Goal: Task Accomplishment & Management: Use online tool/utility

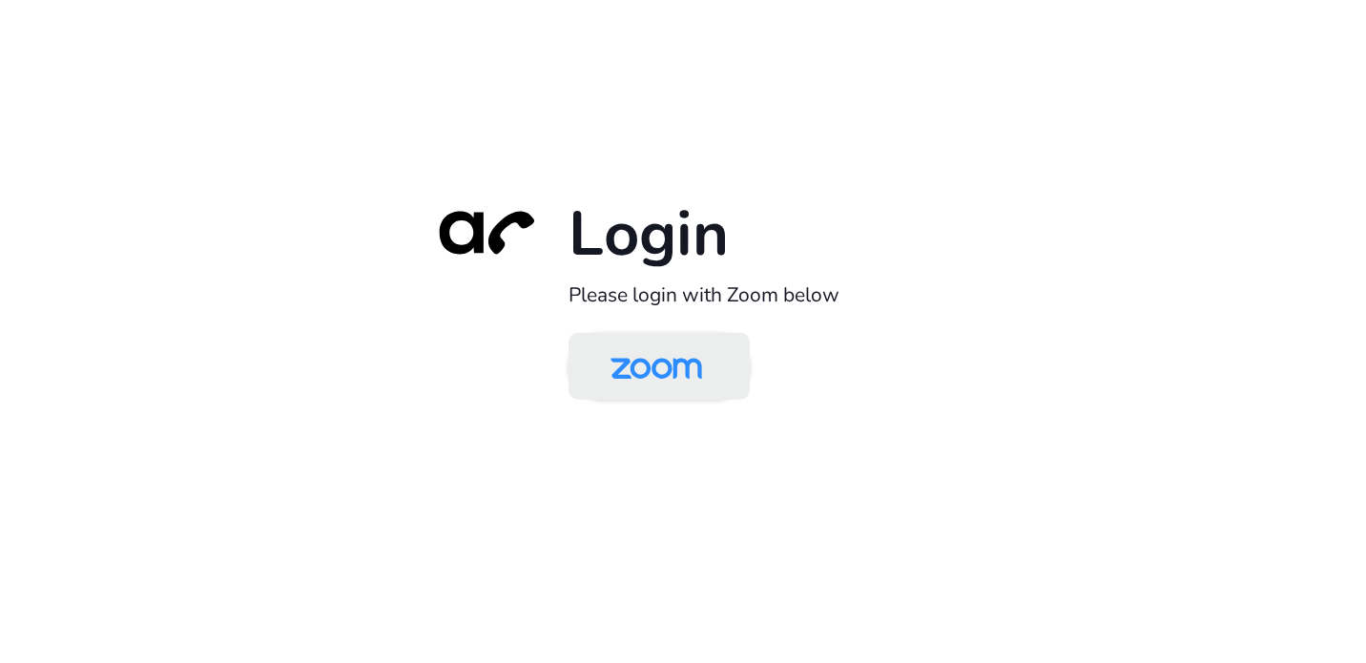
click at [644, 373] on img at bounding box center [656, 368] width 132 height 62
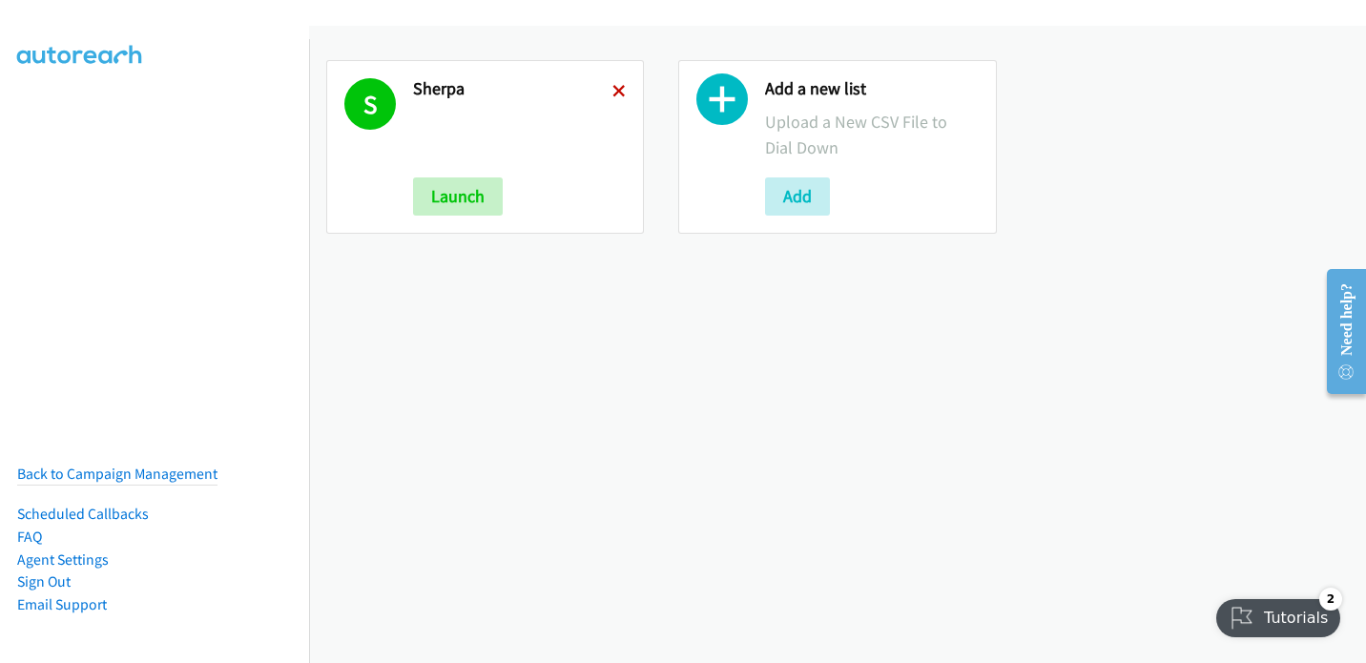
click at [617, 91] on icon at bounding box center [618, 92] width 13 height 13
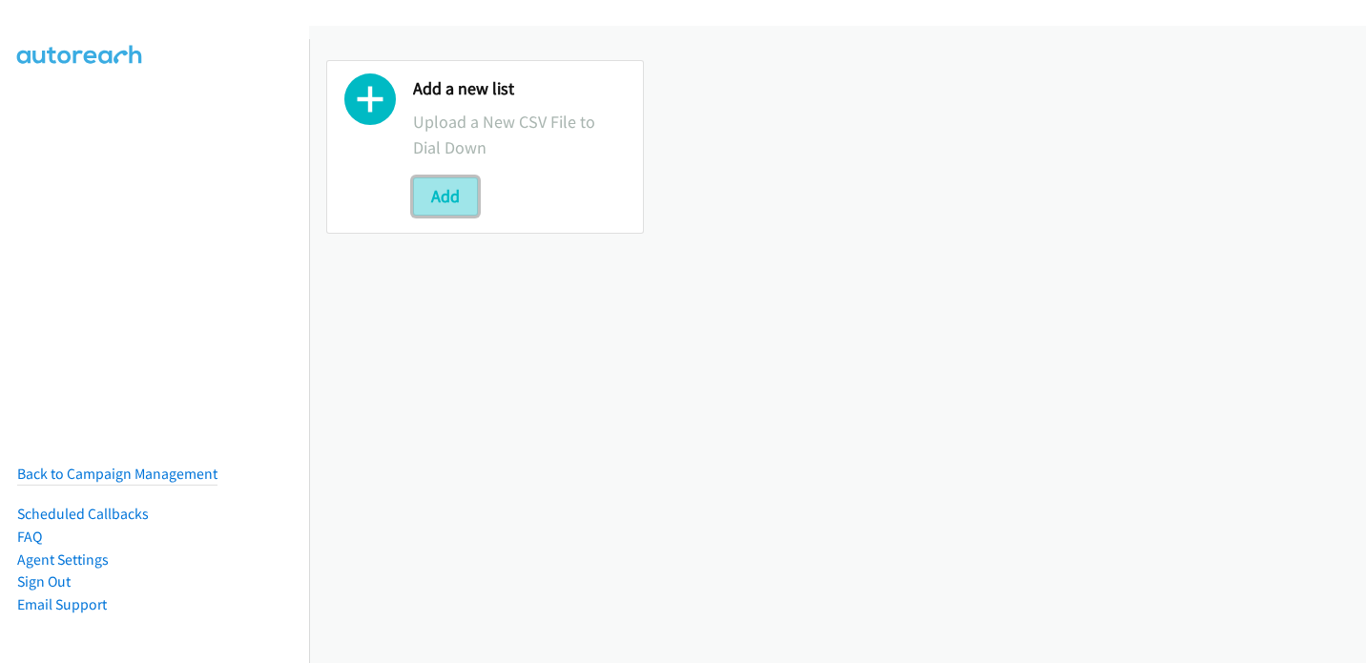
click at [454, 193] on button "Add" at bounding box center [445, 196] width 65 height 38
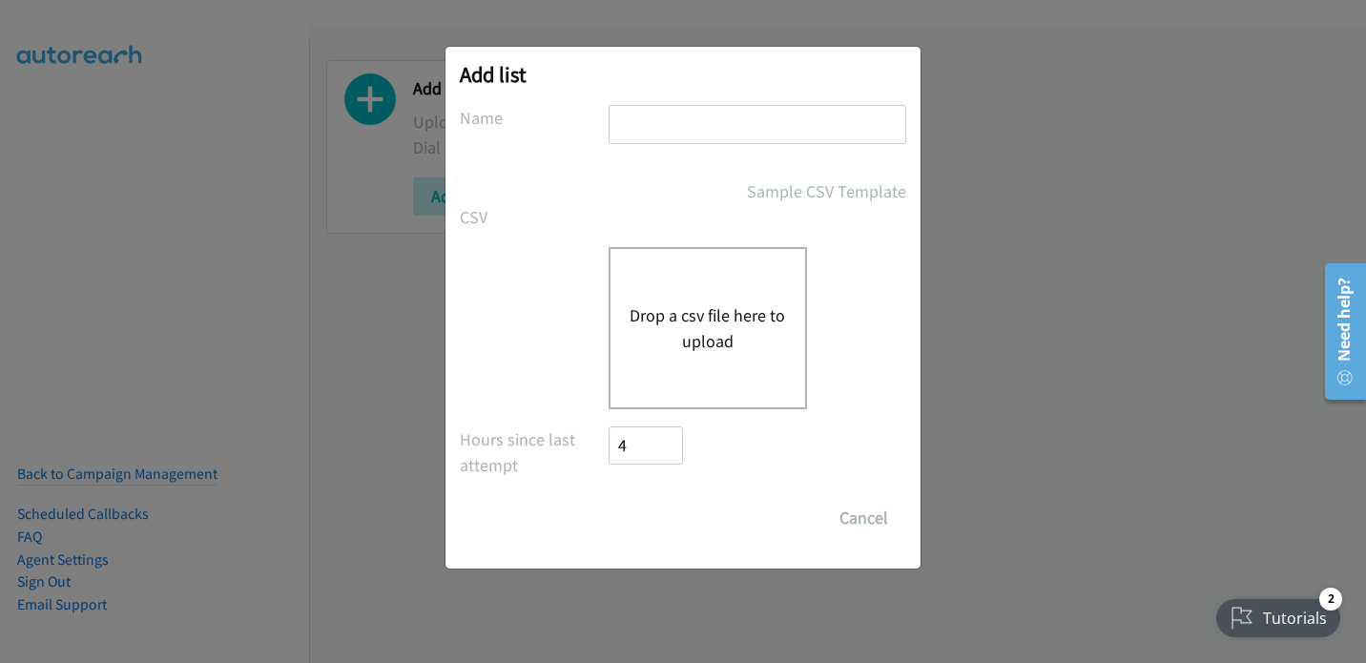
click at [631, 118] on input "text" at bounding box center [757, 124] width 298 height 39
type input "H"
type input "Sherpa"
click at [526, 242] on form "No phone fields were returned for that Report or List View Please upload a csv …" at bounding box center [683, 321] width 446 height 432
click at [667, 348] on button "Drop a csv file here to upload" at bounding box center [707, 327] width 156 height 51
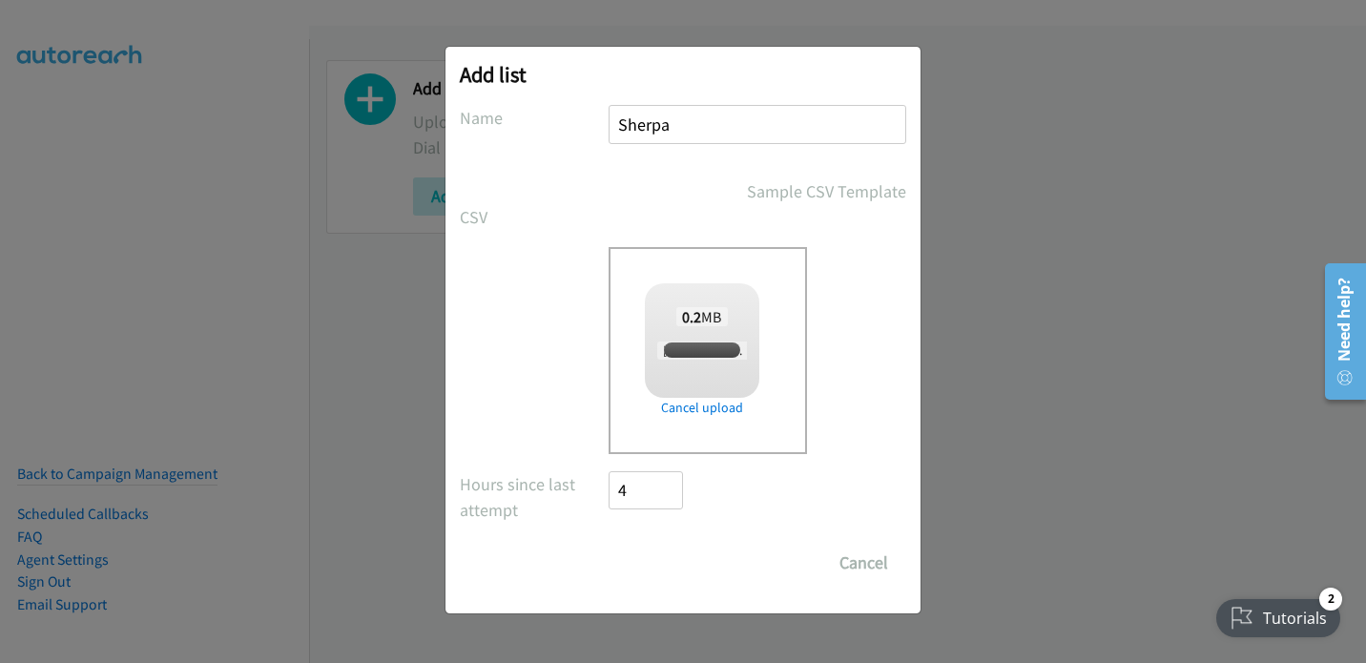
checkbox input "true"
click at [663, 564] on input "Save List" at bounding box center [658, 563] width 100 height 38
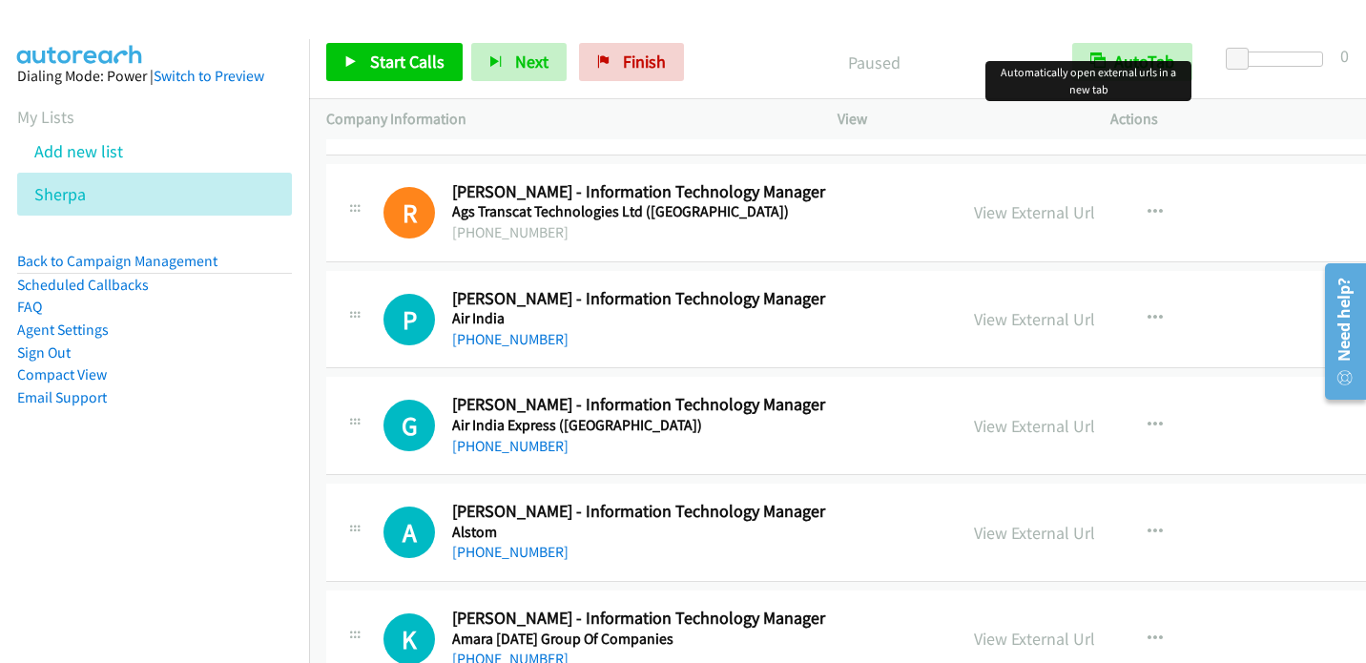
scroll to position [1049, 0]
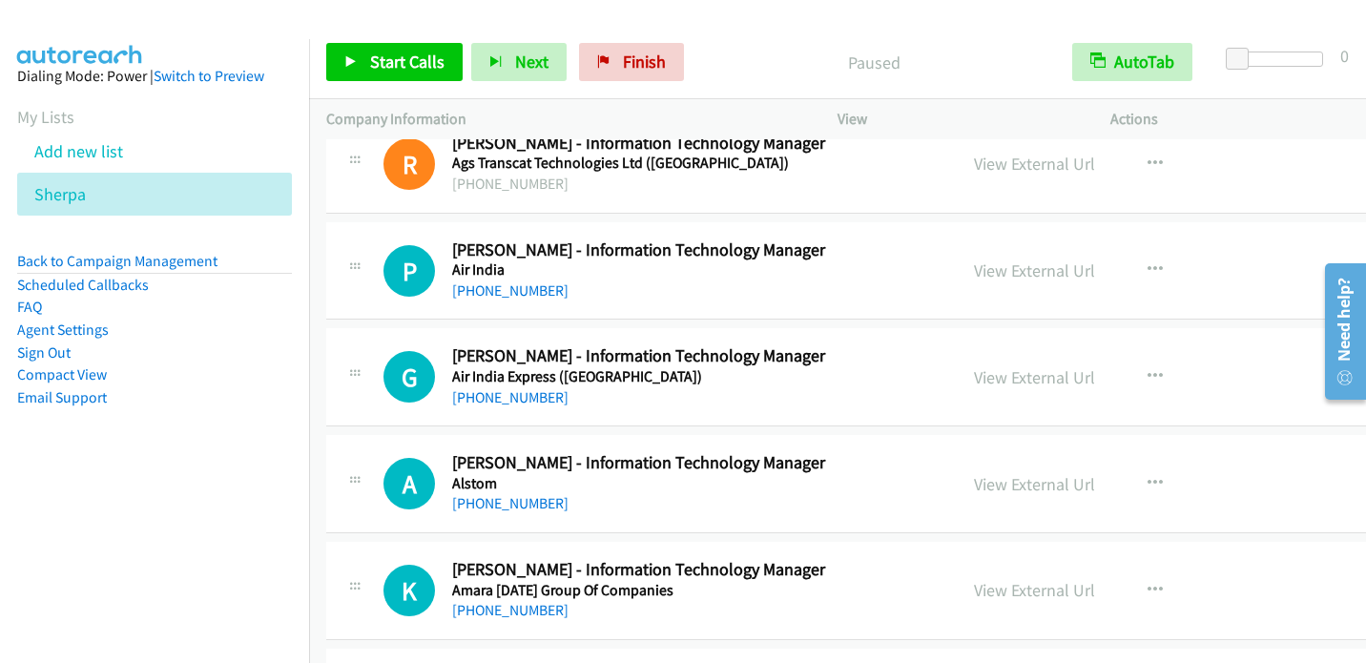
click at [256, 481] on aside "Dialing Mode: Power | Switch to Preview My Lists Add new list Sherpa Back to Ca…" at bounding box center [154, 267] width 309 height 456
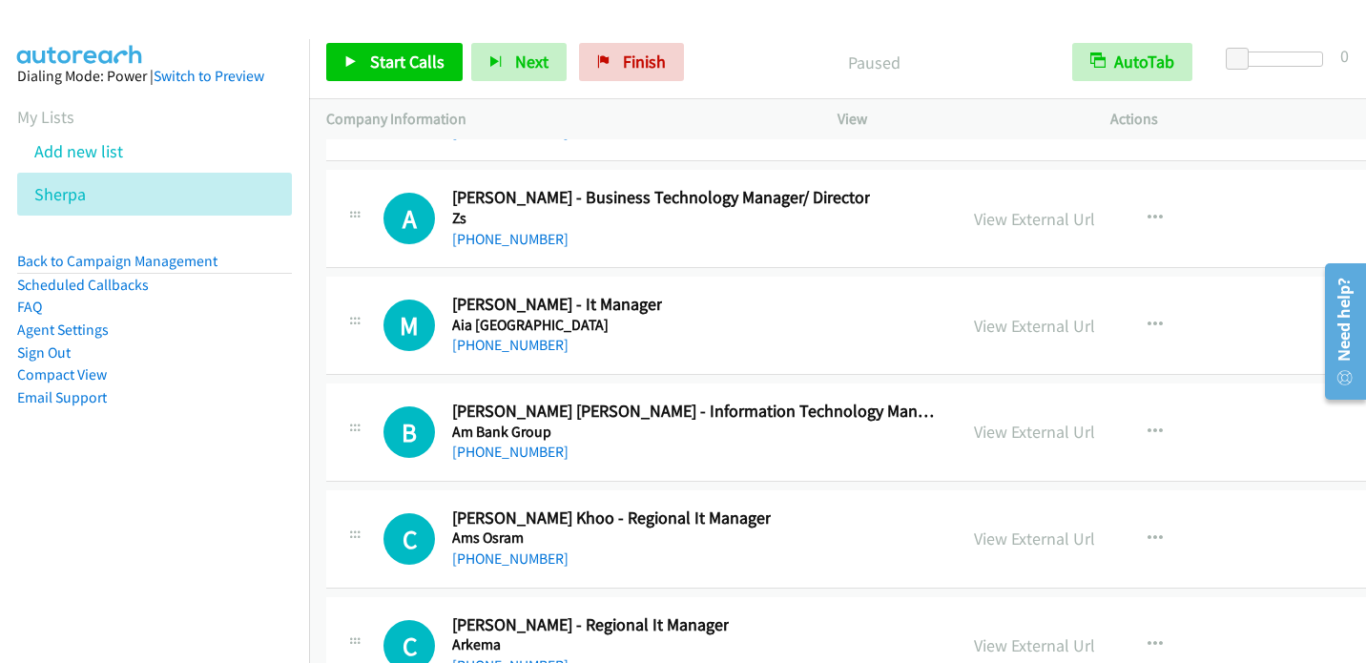
scroll to position [63707, 0]
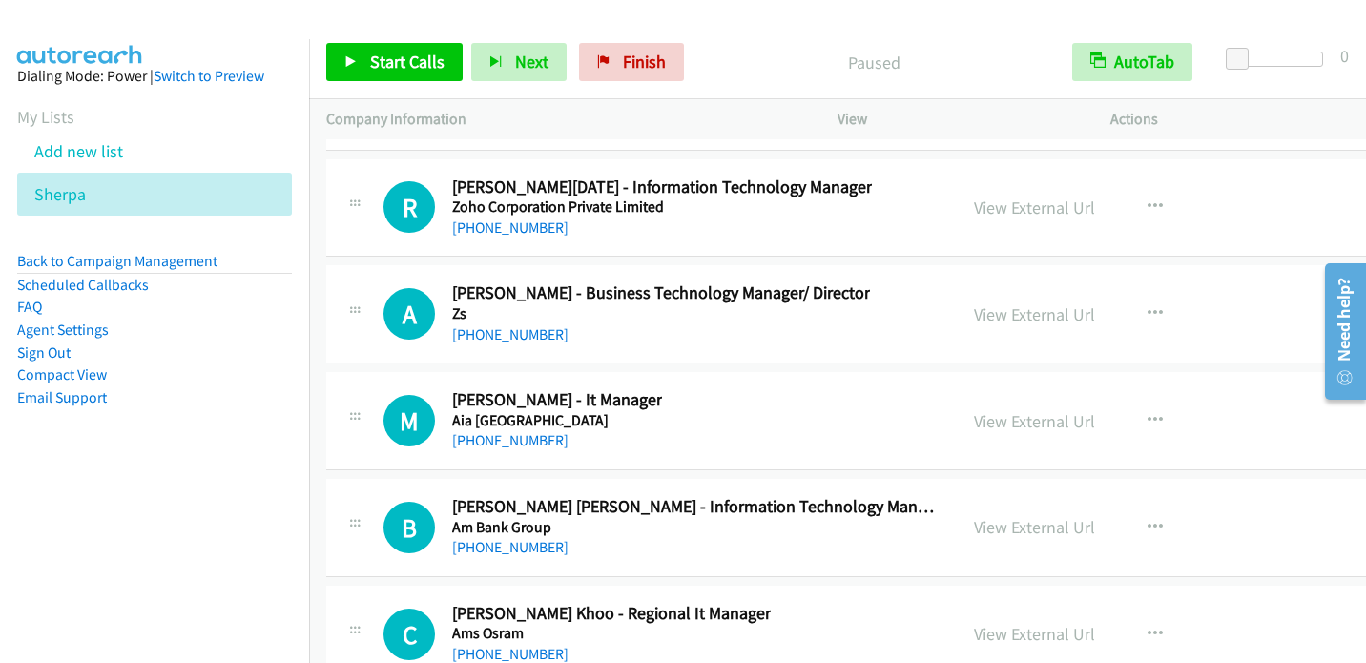
click at [706, 389] on div "M Callback Scheduled Maurice Sing Li - It Manager Aia Singapore Asia/Kuching +6…" at bounding box center [661, 420] width 556 height 63
click at [1147, 413] on icon "button" at bounding box center [1154, 420] width 15 height 15
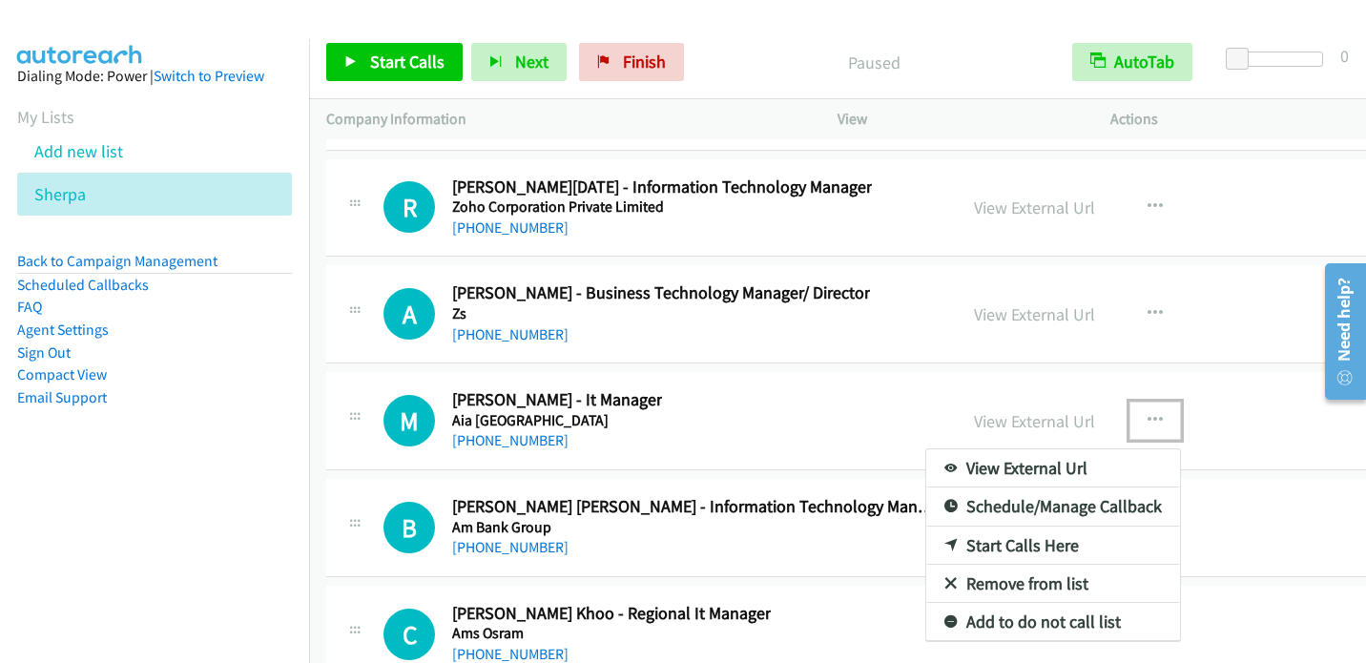
click at [944, 540] on icon at bounding box center [950, 546] width 13 height 13
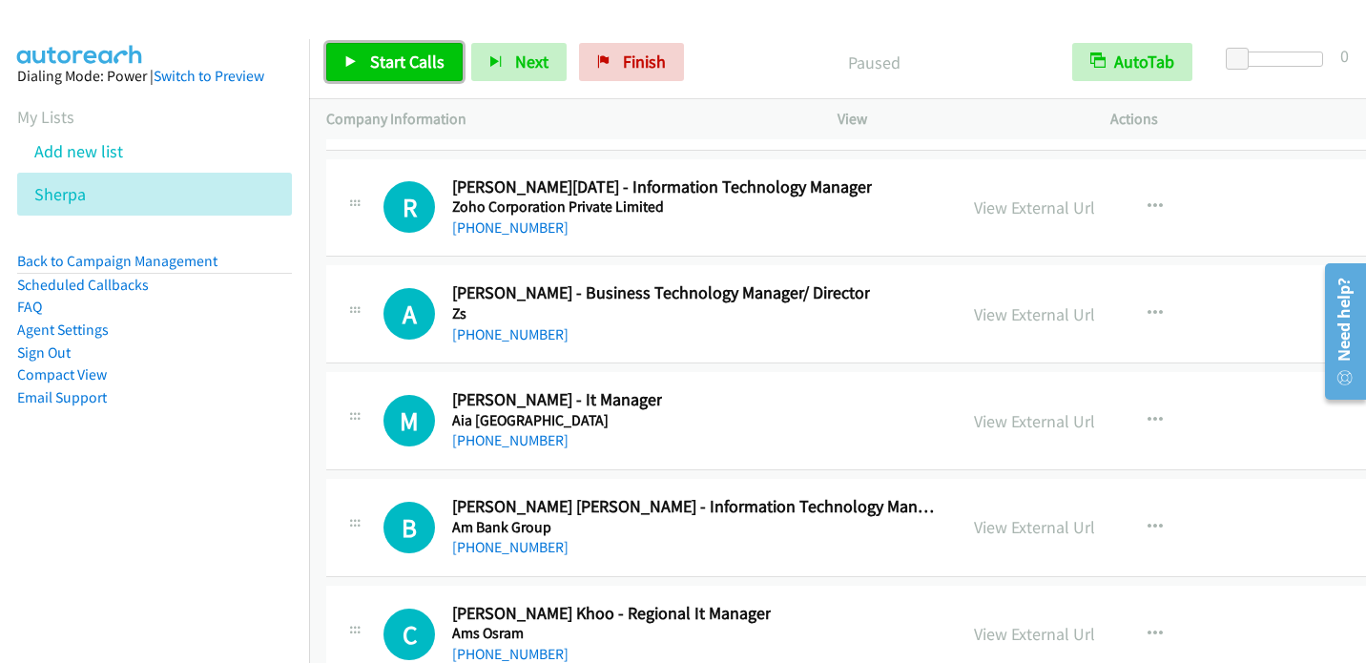
click at [393, 52] on span "Start Calls" at bounding box center [407, 62] width 74 height 22
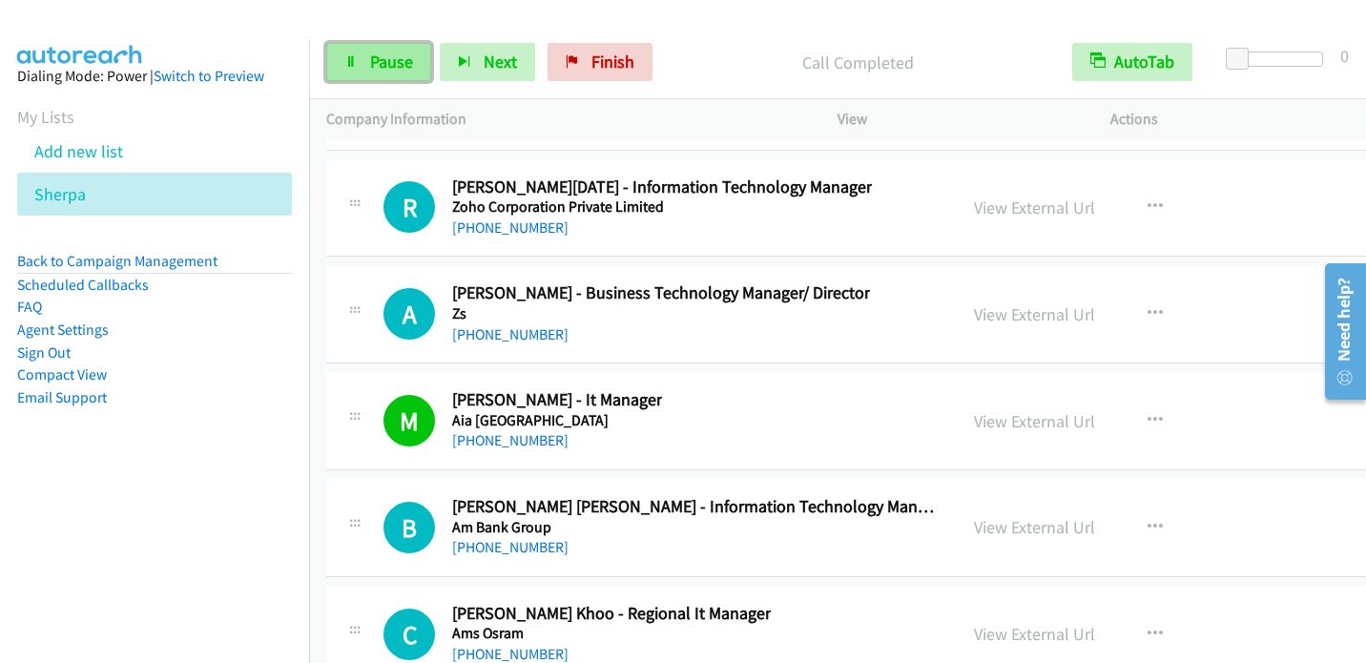
click at [396, 72] on link "Pause" at bounding box center [378, 62] width 105 height 38
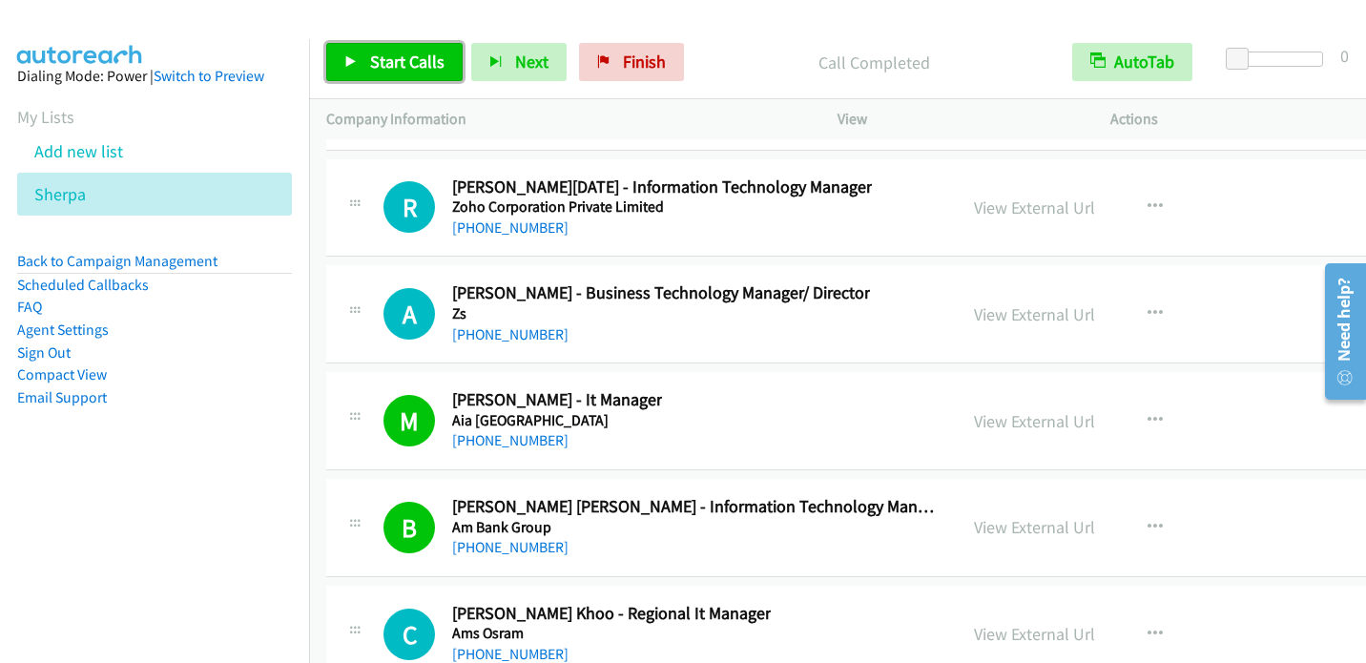
click at [415, 71] on span "Start Calls" at bounding box center [407, 62] width 74 height 22
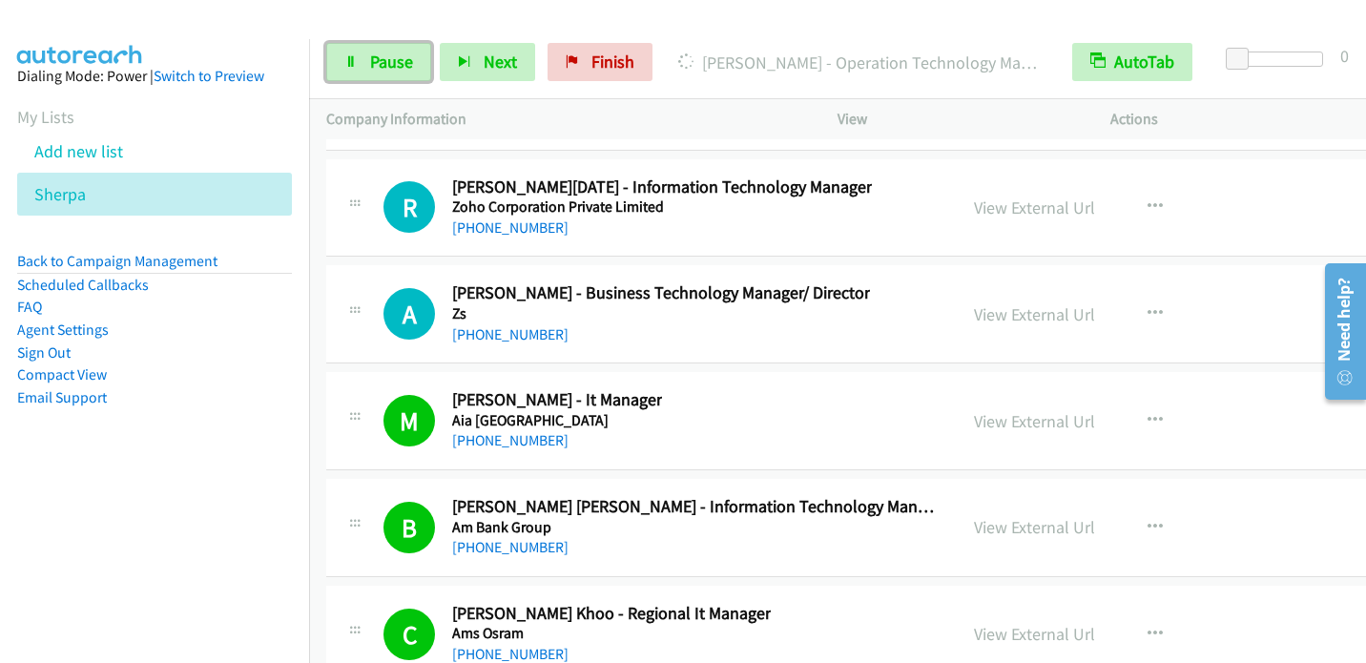
click at [393, 57] on span "Pause" at bounding box center [391, 62] width 43 height 22
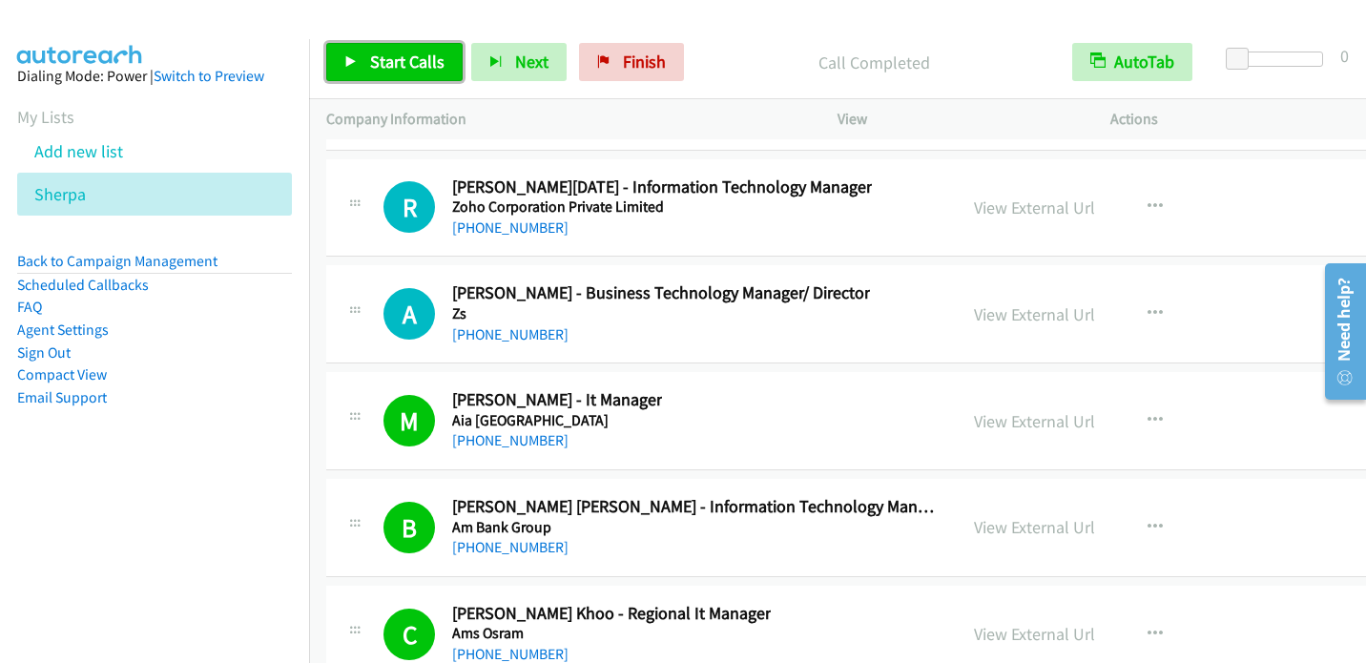
click at [416, 58] on span "Start Calls" at bounding box center [407, 62] width 74 height 22
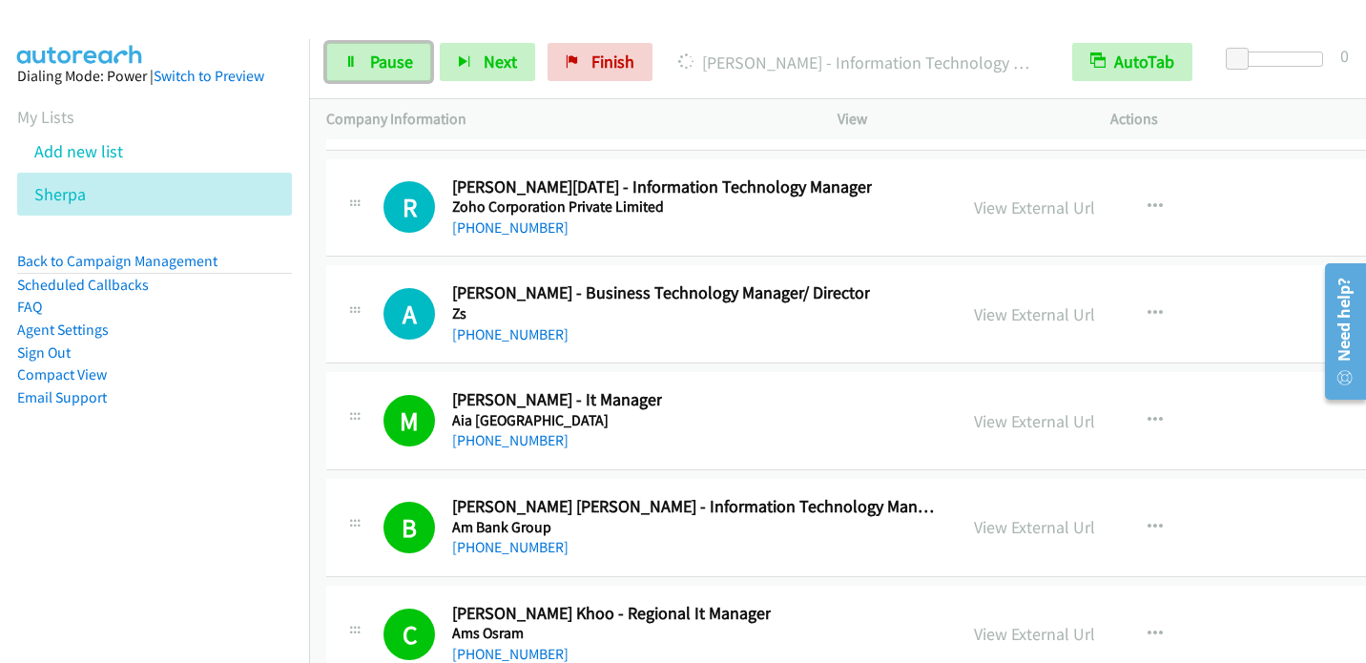
drag, startPoint x: 399, startPoint y: 52, endPoint x: 519, endPoint y: 5, distance: 129.3
click at [399, 52] on span "Pause" at bounding box center [391, 62] width 43 height 22
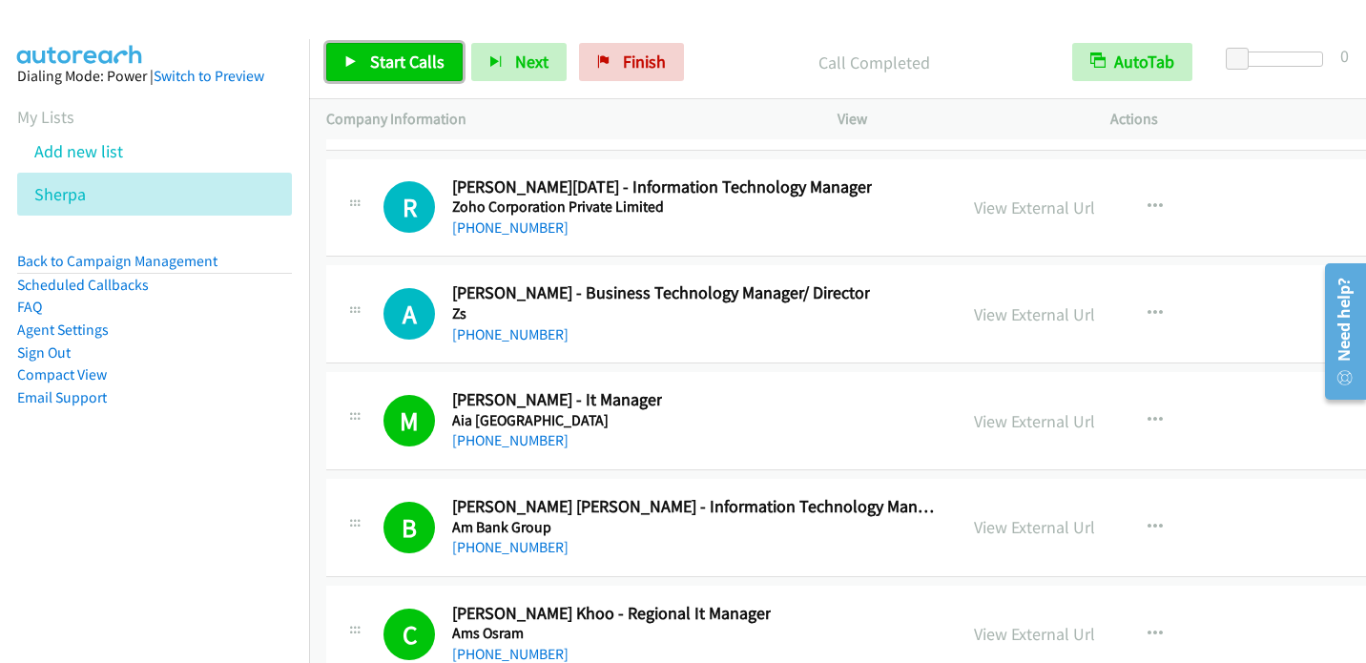
click at [382, 65] on span "Start Calls" at bounding box center [407, 62] width 74 height 22
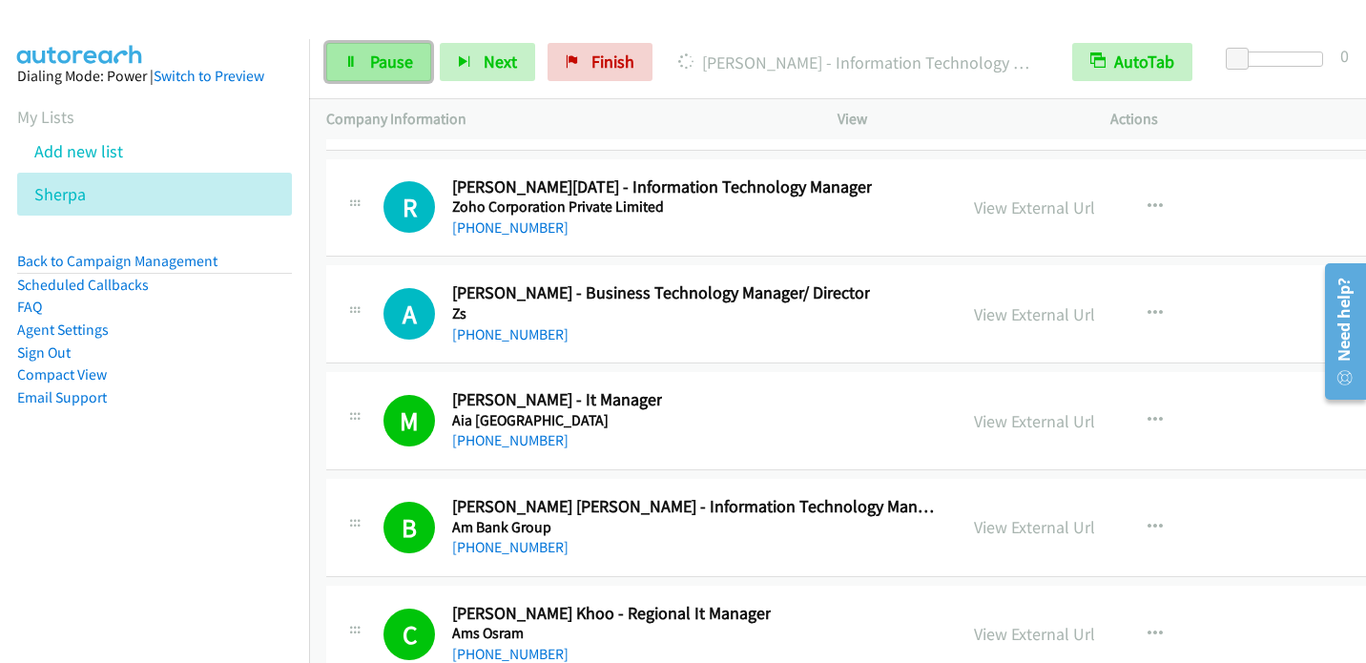
click at [400, 57] on span "Pause" at bounding box center [391, 62] width 43 height 22
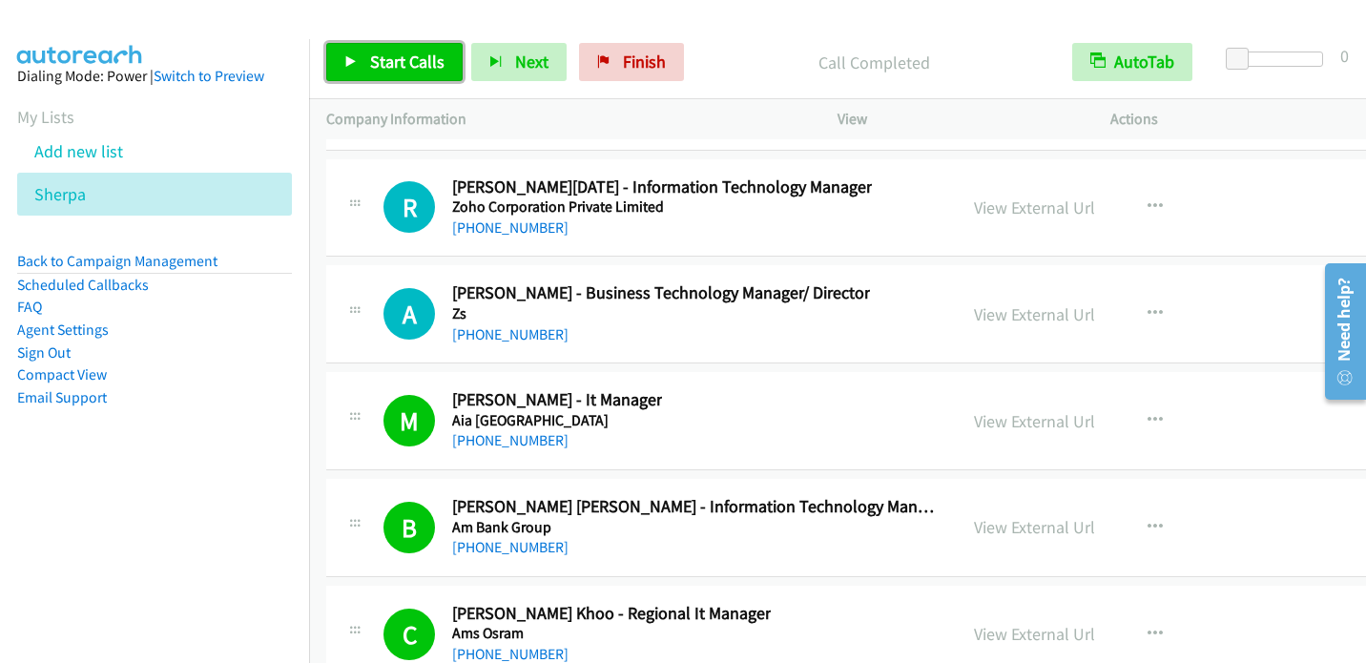
click at [396, 58] on span "Start Calls" at bounding box center [407, 62] width 74 height 22
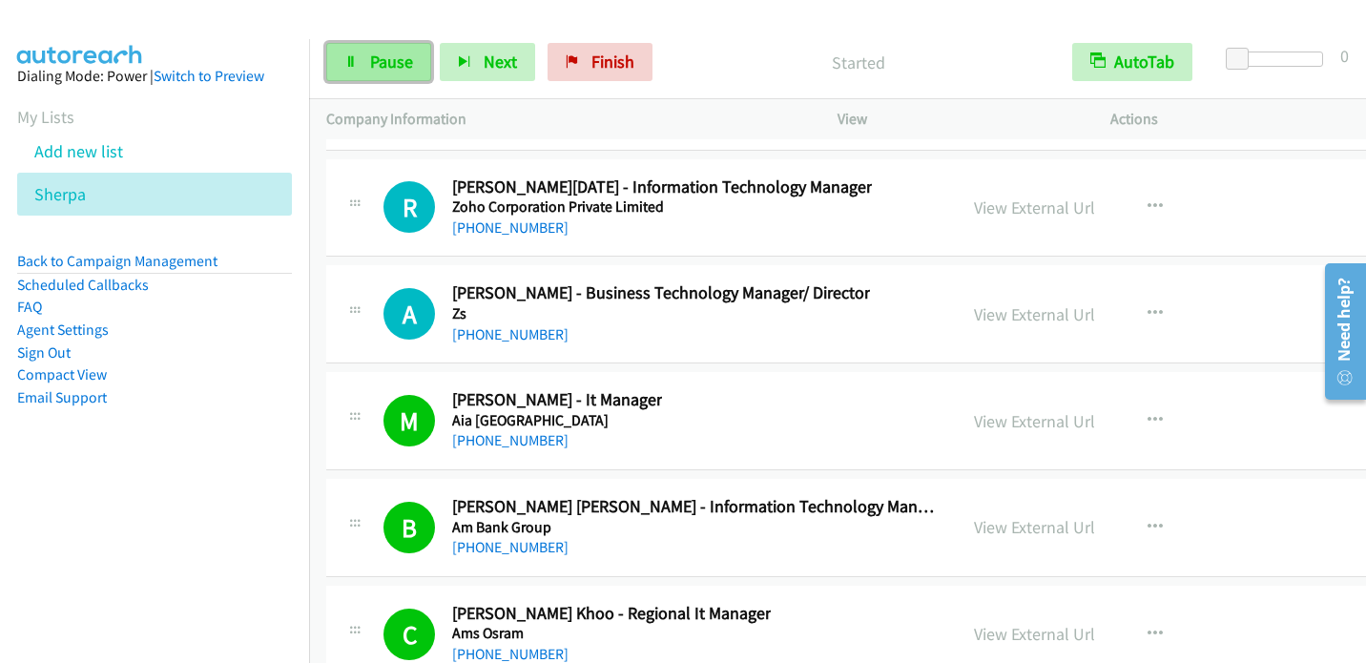
click at [388, 69] on span "Pause" at bounding box center [391, 62] width 43 height 22
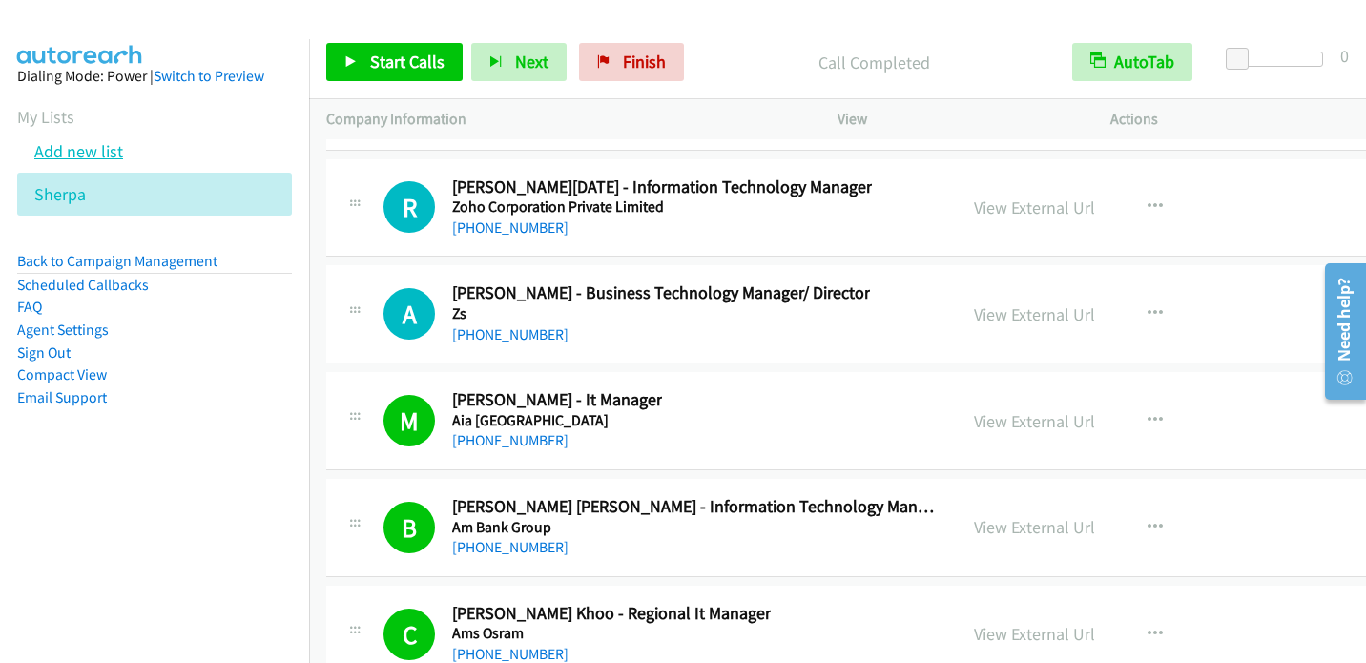
click at [92, 148] on link "Add new list" at bounding box center [78, 151] width 89 height 22
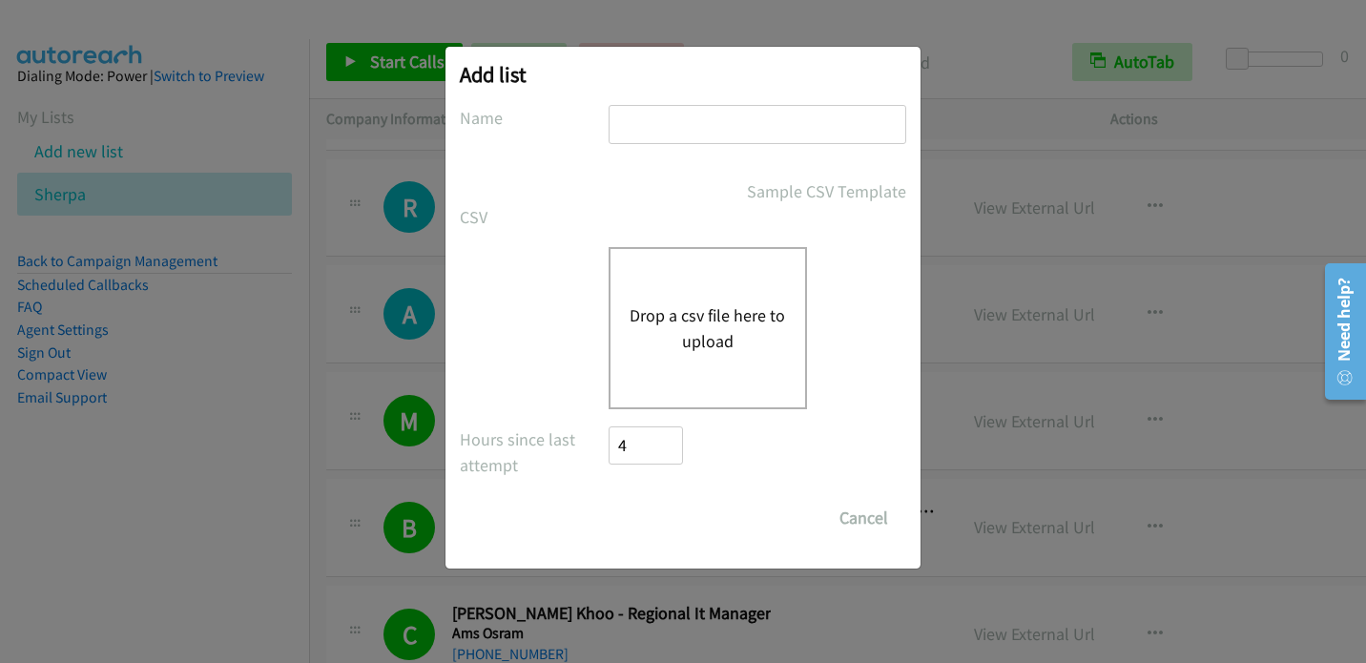
click at [724, 134] on input "text" at bounding box center [757, 124] width 298 height 39
type input "Zoom"
click at [654, 321] on button "Drop a csv file here to upload" at bounding box center [707, 327] width 156 height 51
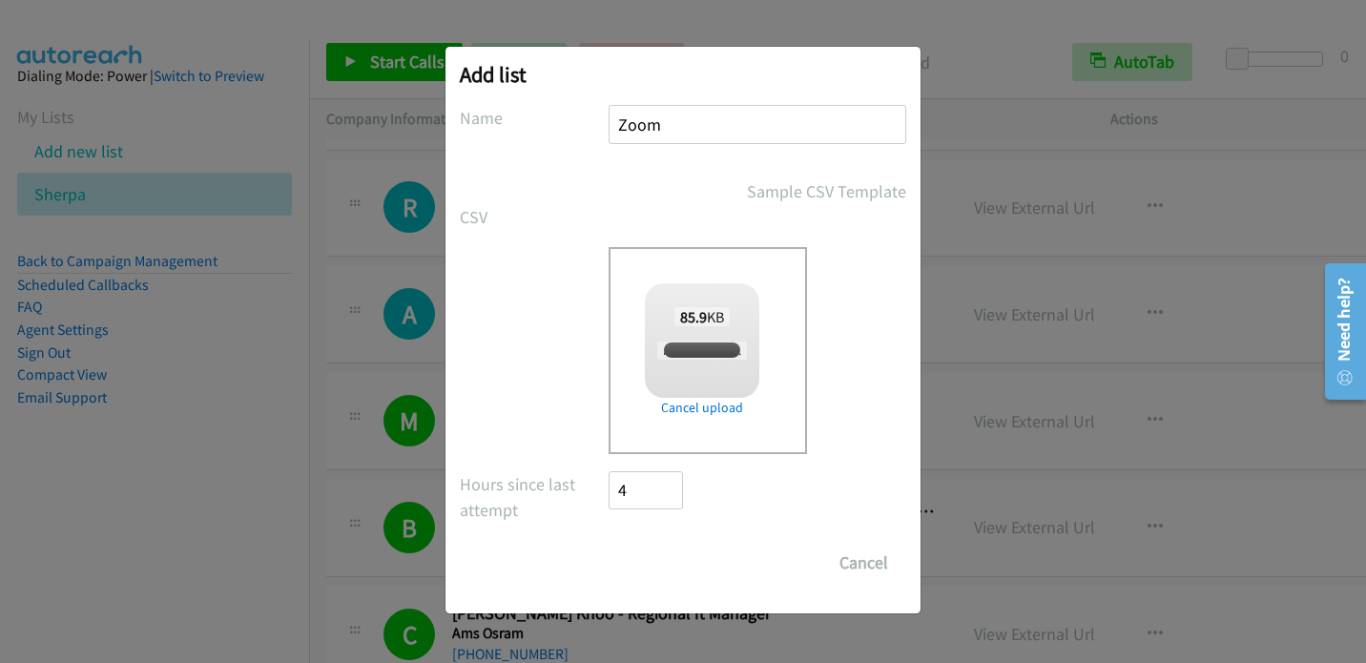
checkbox input "true"
click at [678, 560] on input "Save List" at bounding box center [658, 563] width 100 height 38
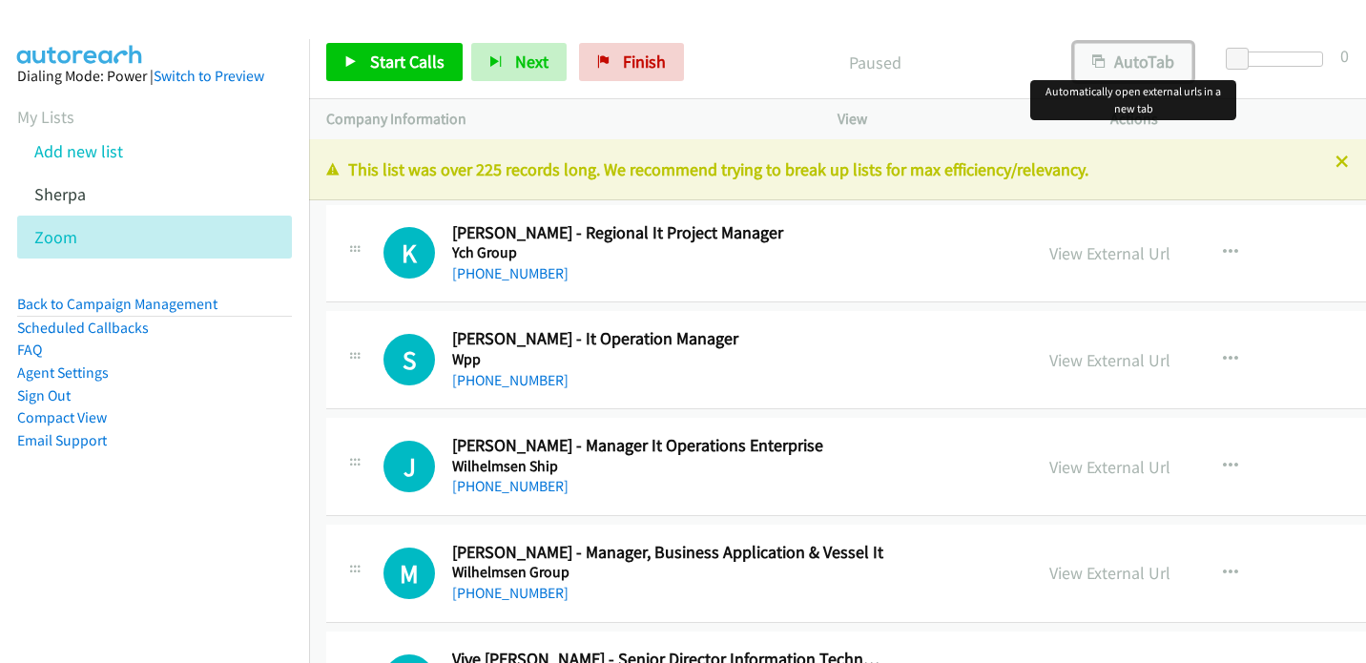
click at [1112, 61] on button "AutoTab" at bounding box center [1133, 62] width 118 height 38
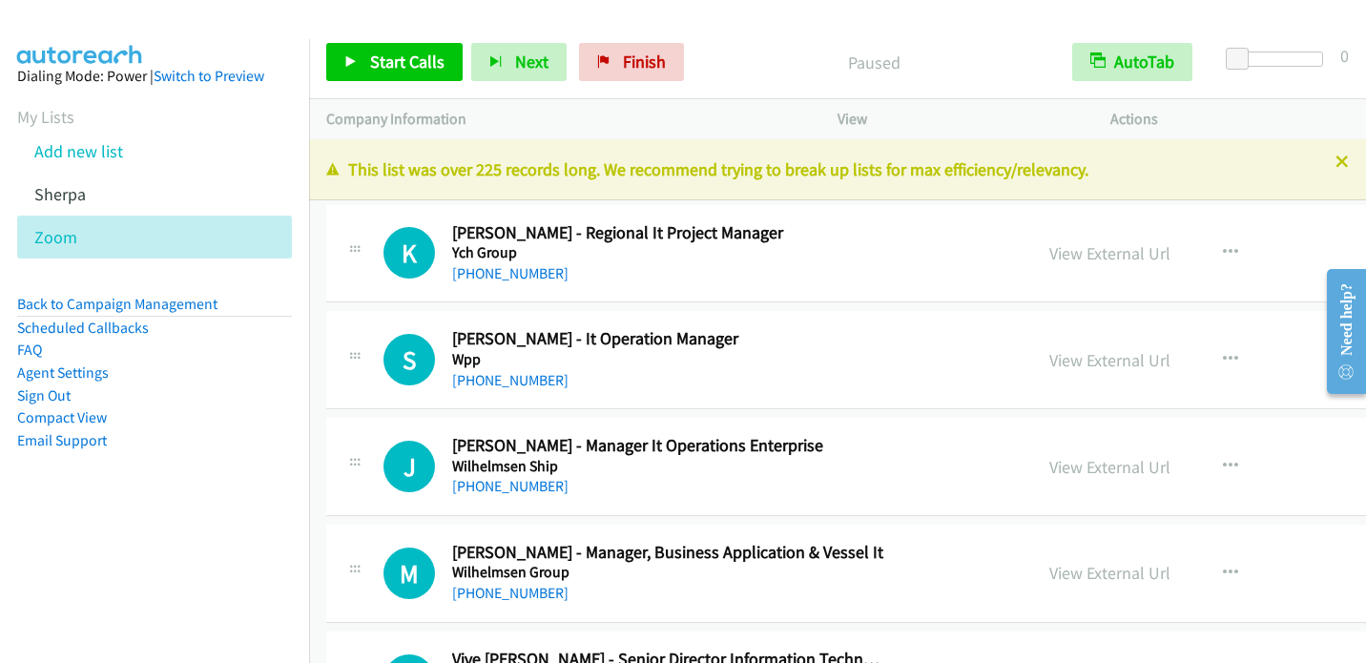
click at [894, 251] on div "K Callback Scheduled [PERSON_NAME] - Regional It Project Manager Ych Group Asia…" at bounding box center [698, 253] width 631 height 63
click at [1092, 255] on link "View External Url" at bounding box center [1109, 253] width 121 height 22
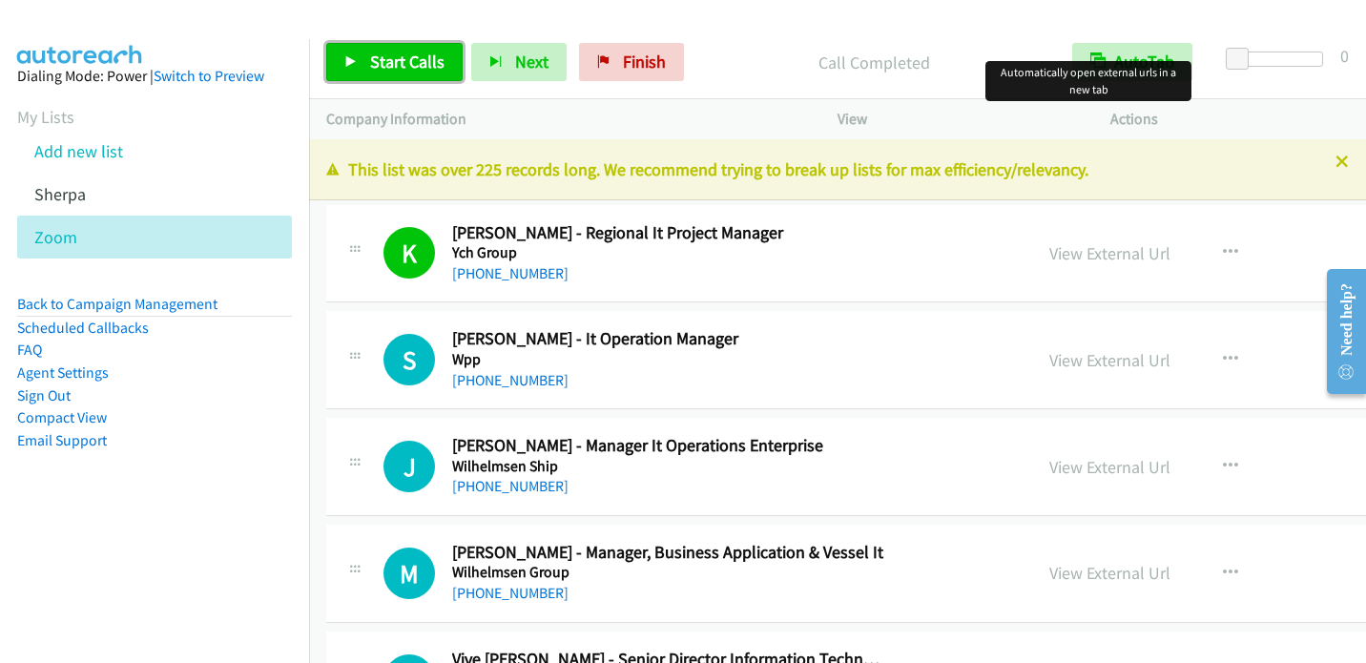
click at [416, 59] on span "Start Calls" at bounding box center [407, 62] width 74 height 22
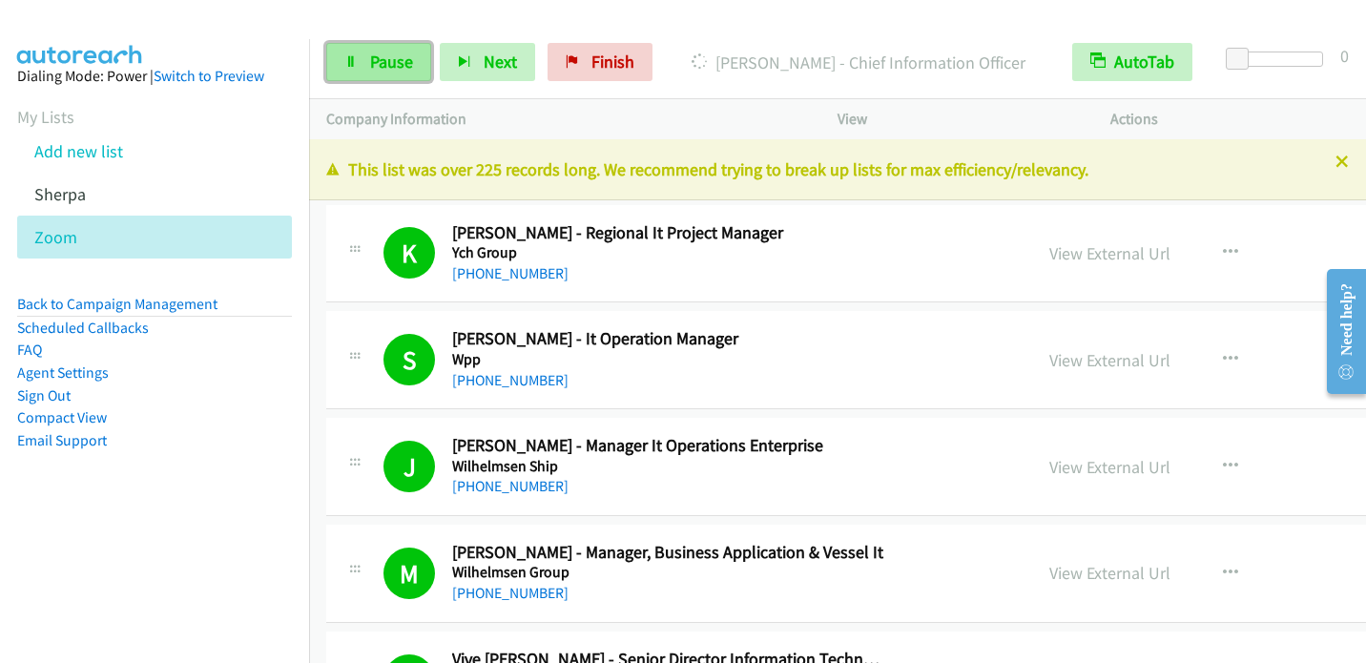
click at [355, 66] on icon at bounding box center [350, 62] width 13 height 13
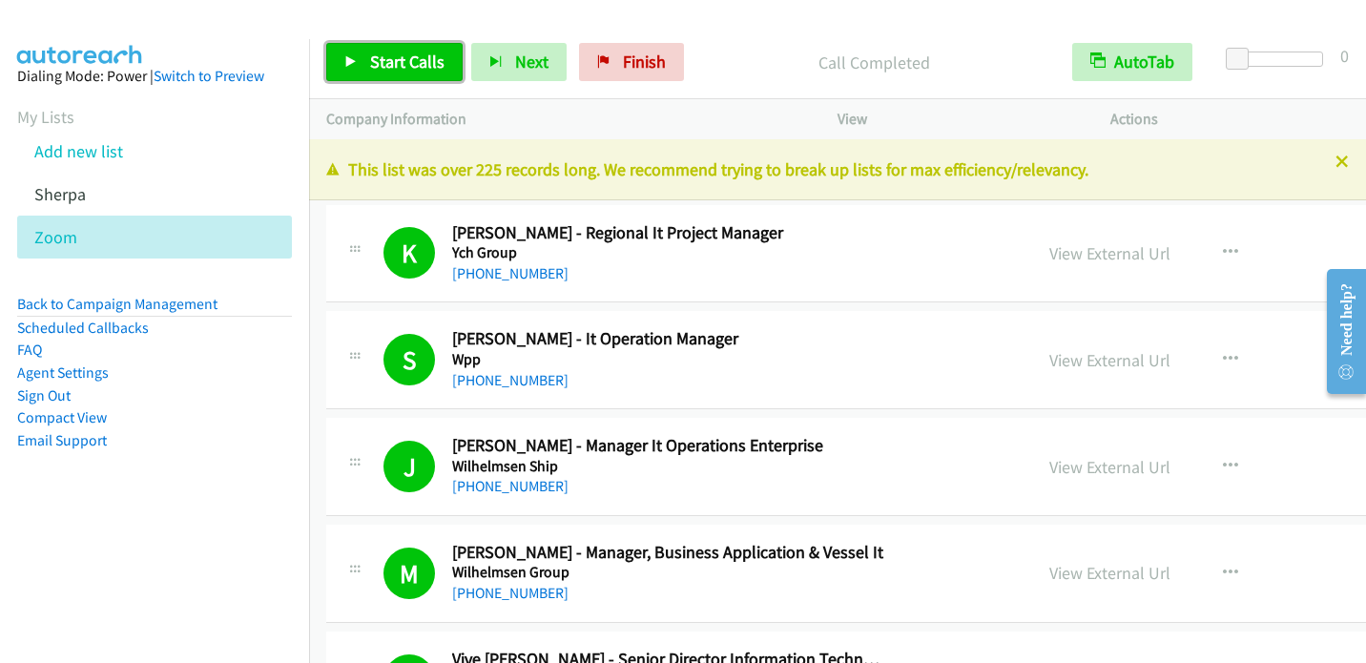
click at [407, 65] on span "Start Calls" at bounding box center [407, 62] width 74 height 22
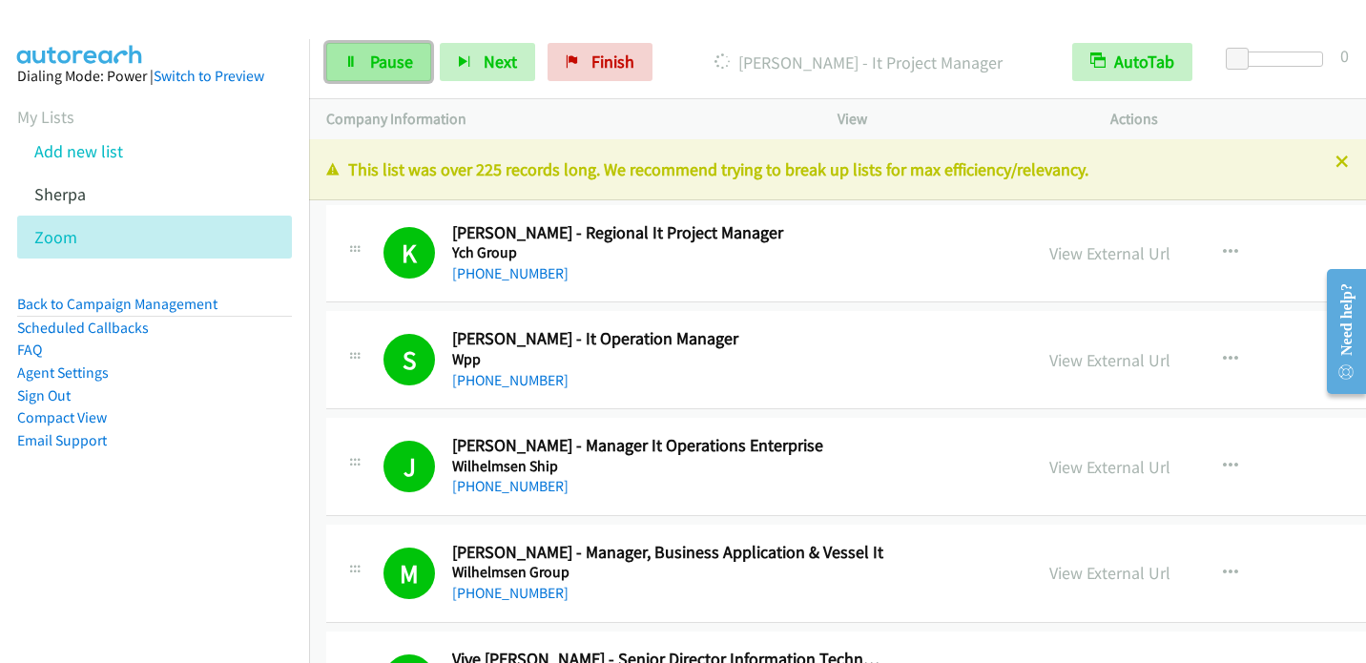
click at [377, 59] on span "Pause" at bounding box center [391, 62] width 43 height 22
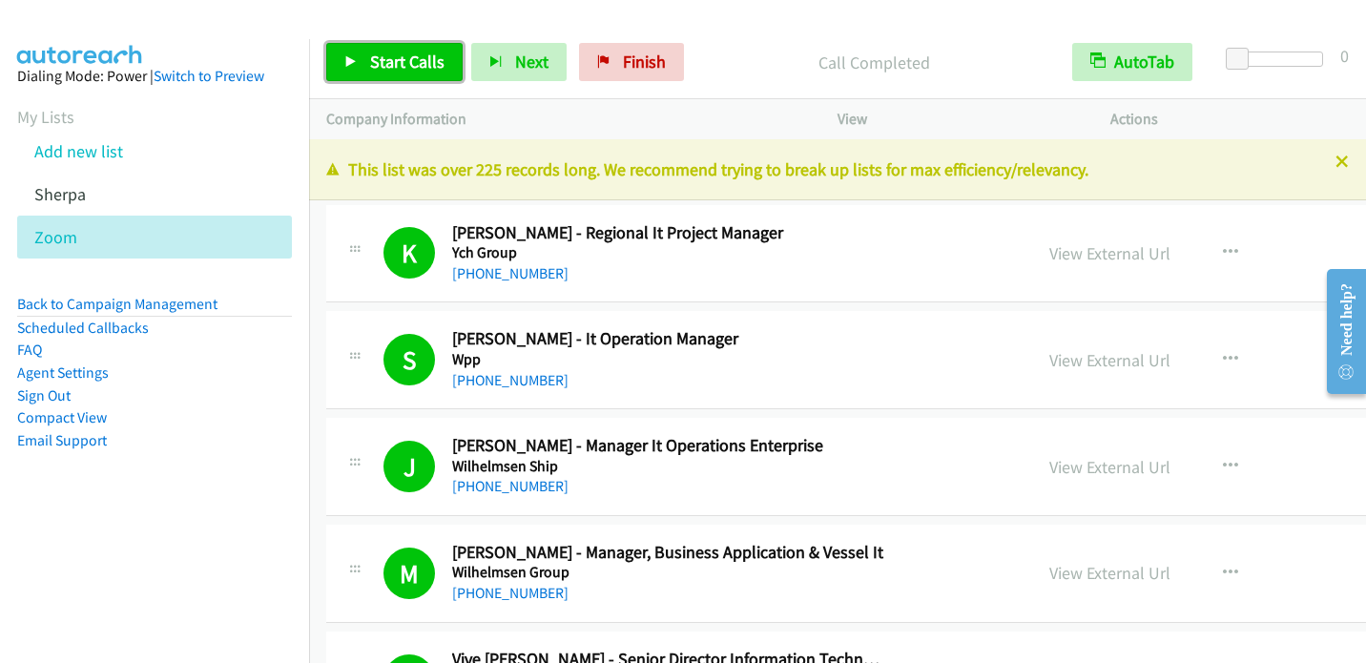
click at [378, 63] on span "Start Calls" at bounding box center [407, 62] width 74 height 22
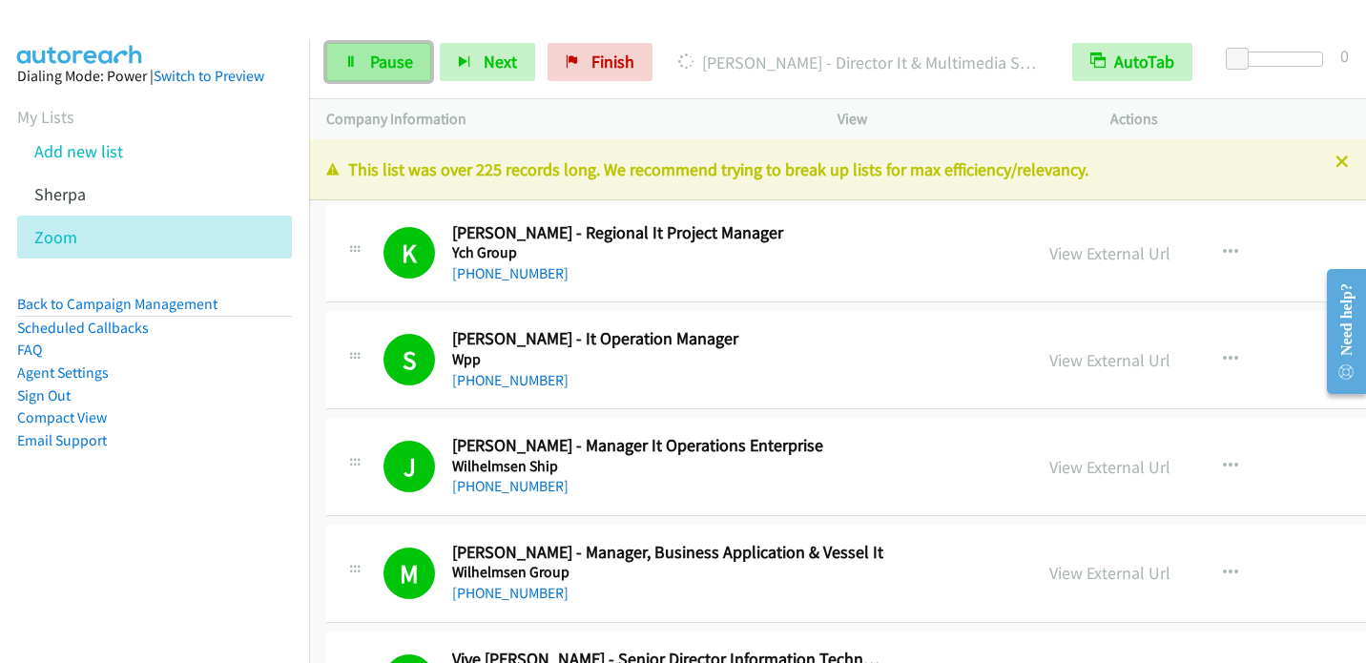
drag, startPoint x: 372, startPoint y: 69, endPoint x: 381, endPoint y: 60, distance: 12.8
click at [373, 69] on span "Pause" at bounding box center [391, 62] width 43 height 22
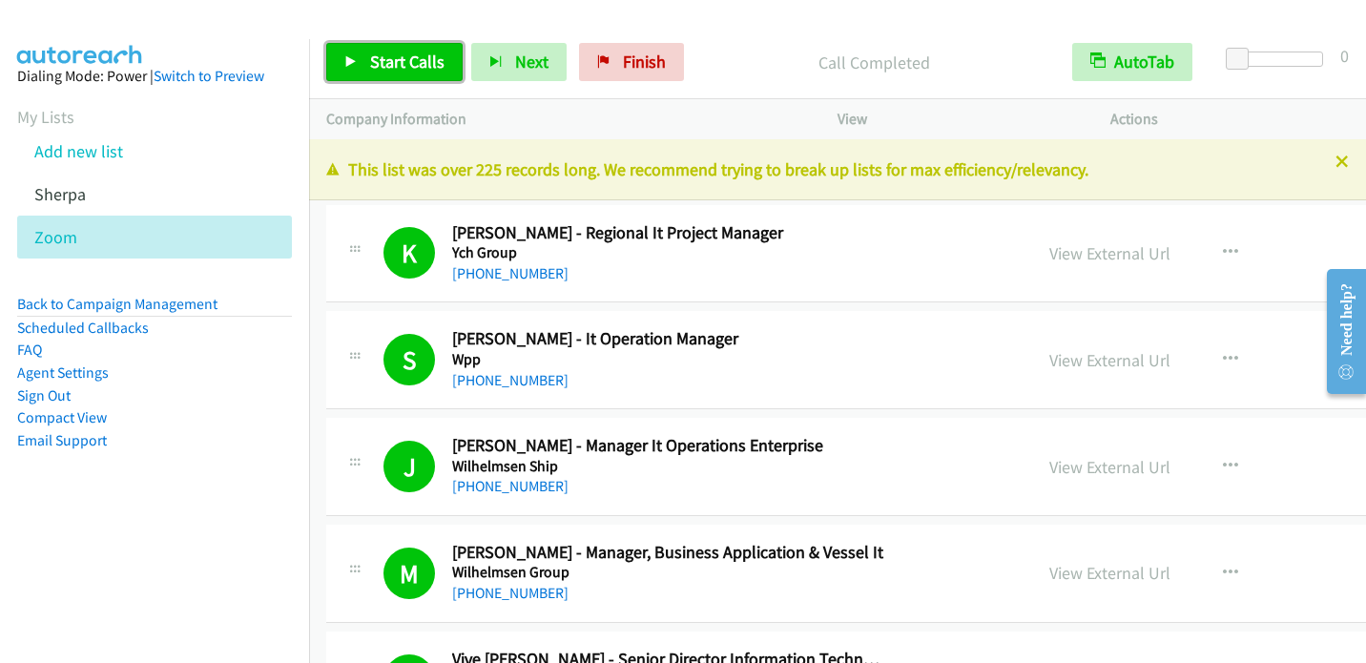
click at [405, 59] on span "Start Calls" at bounding box center [407, 62] width 74 height 22
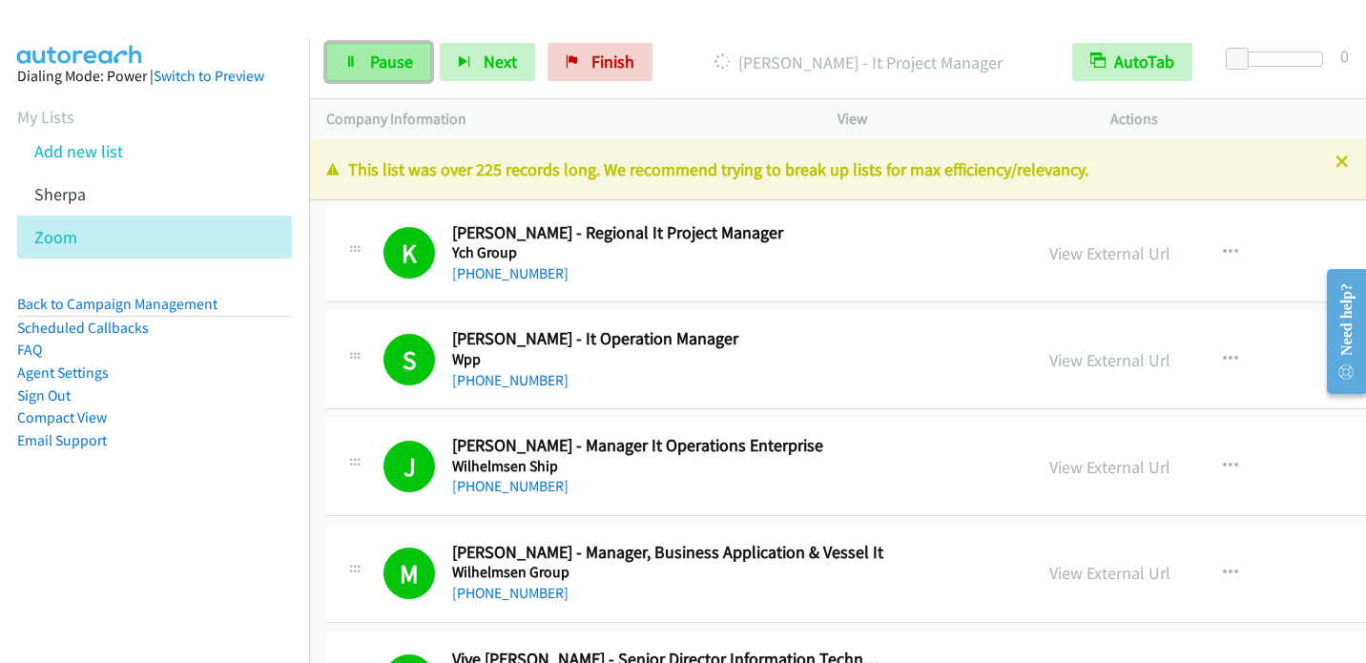
click at [364, 56] on link "Pause" at bounding box center [378, 62] width 105 height 38
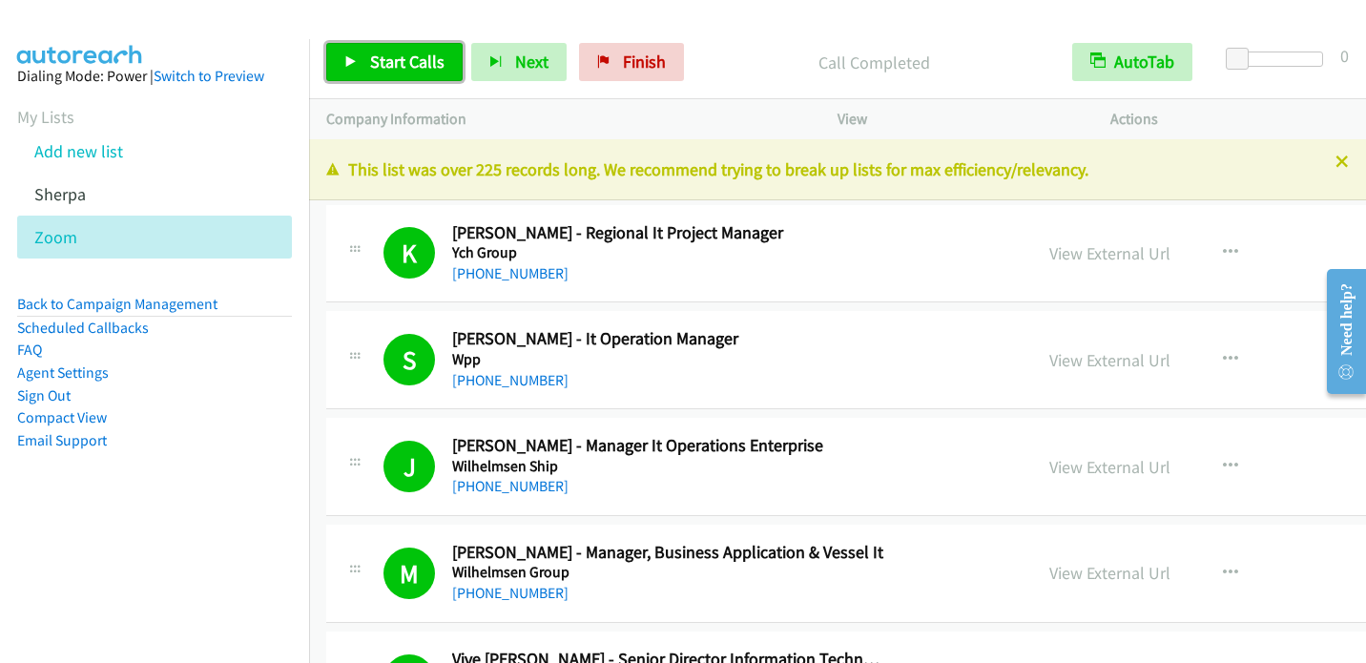
click at [411, 72] on link "Start Calls" at bounding box center [394, 62] width 136 height 38
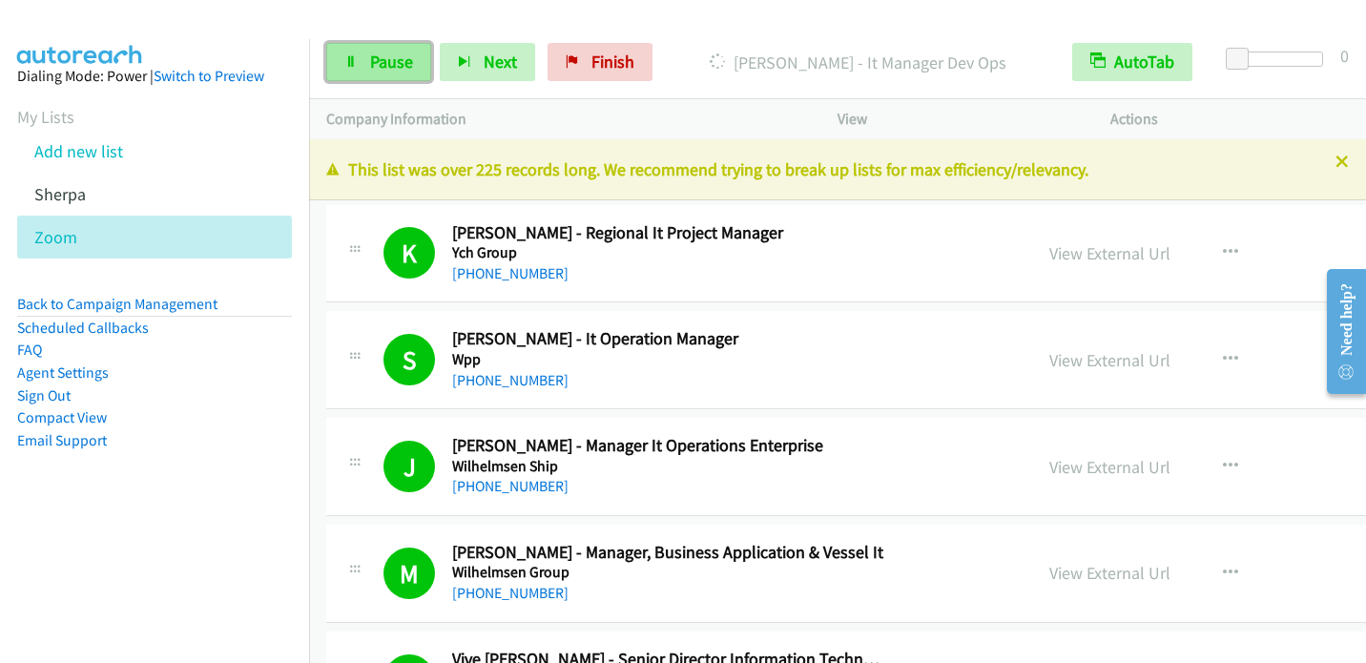
click at [380, 74] on link "Pause" at bounding box center [378, 62] width 105 height 38
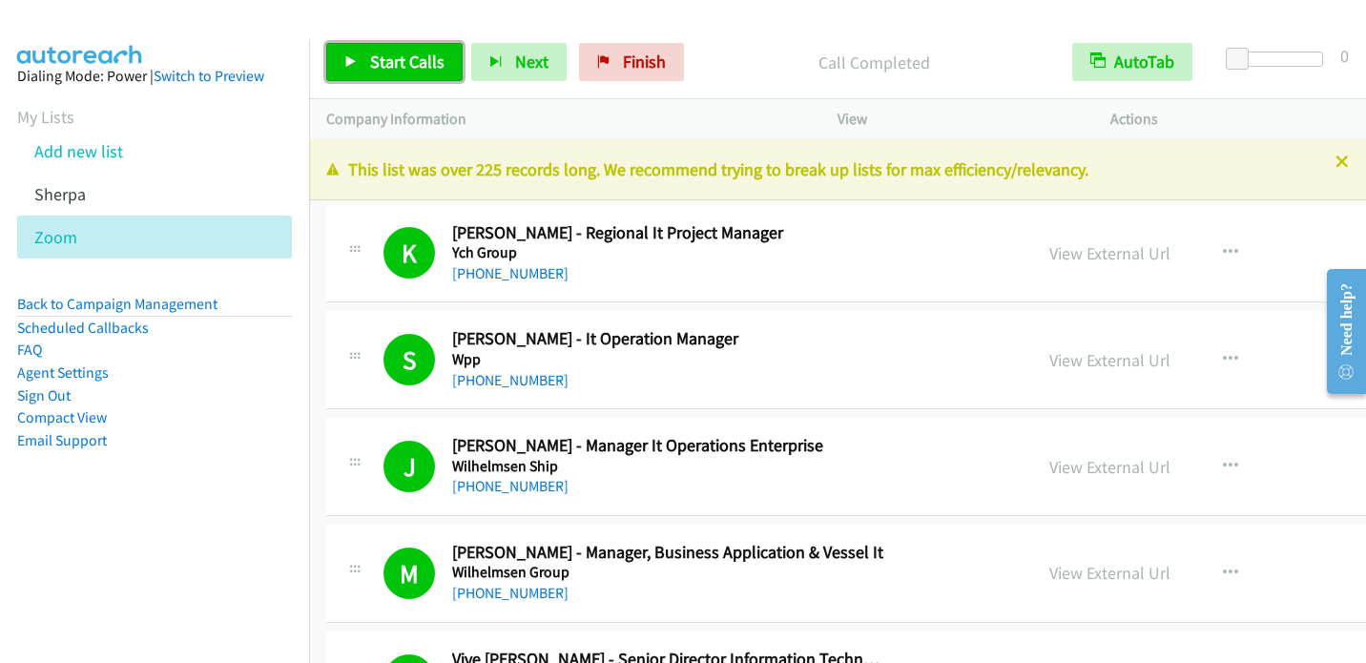
click at [370, 66] on span "Start Calls" at bounding box center [407, 62] width 74 height 22
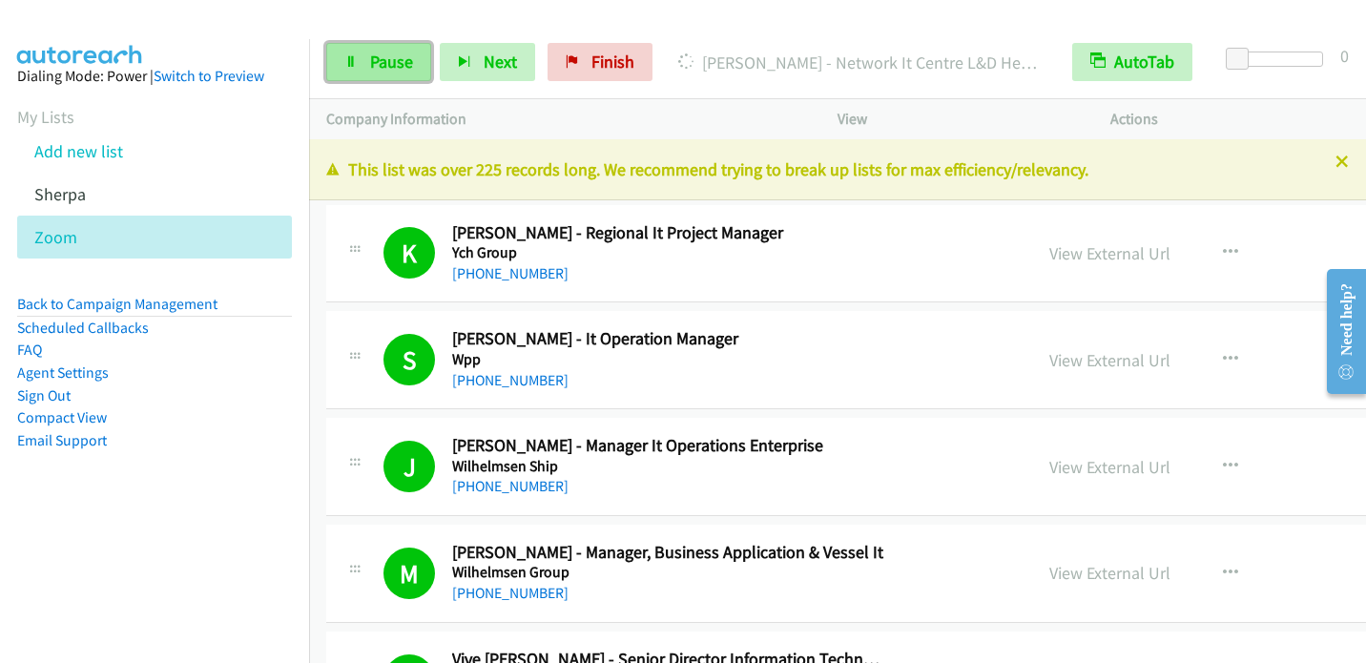
click at [381, 69] on span "Pause" at bounding box center [391, 62] width 43 height 22
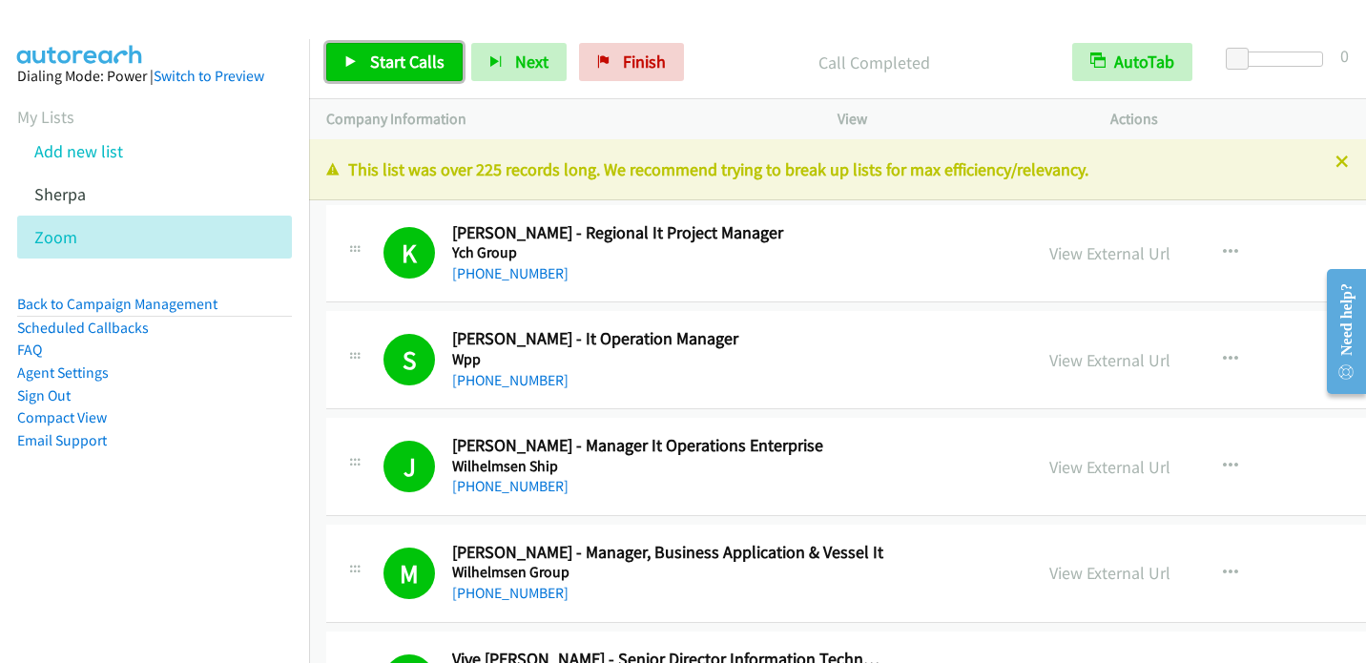
click at [397, 53] on span "Start Calls" at bounding box center [407, 62] width 74 height 22
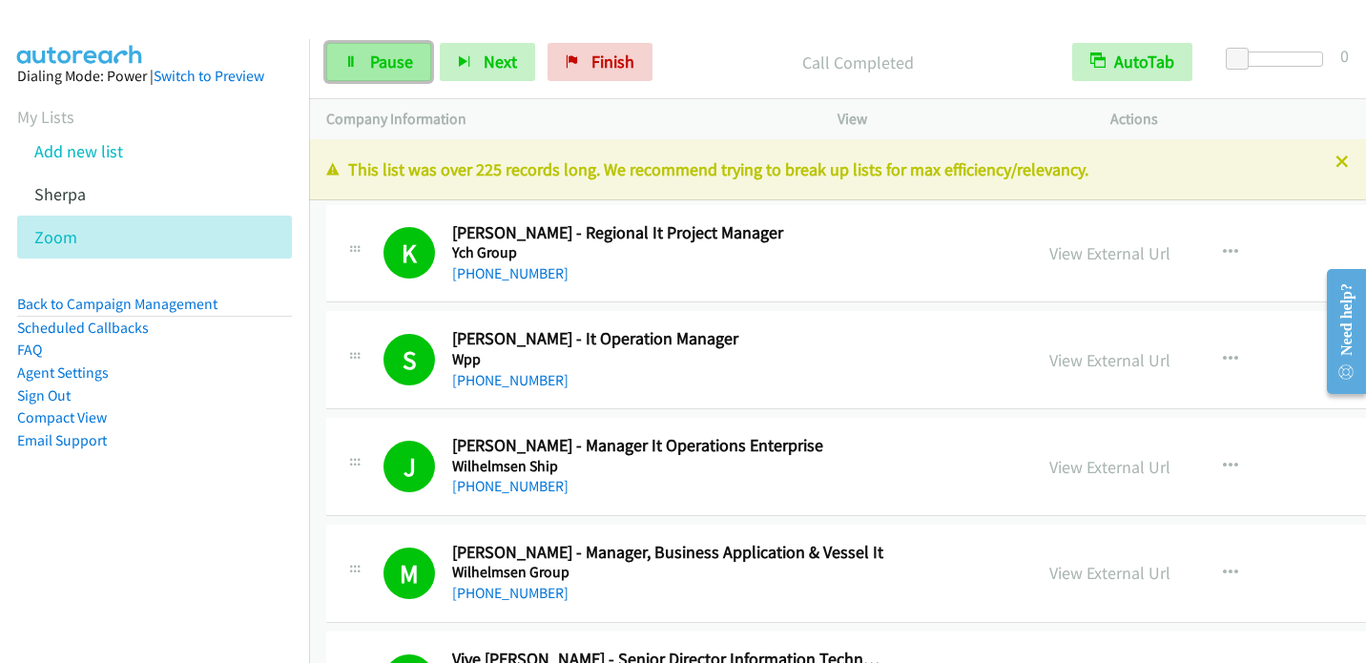
click at [391, 64] on span "Pause" at bounding box center [391, 62] width 43 height 22
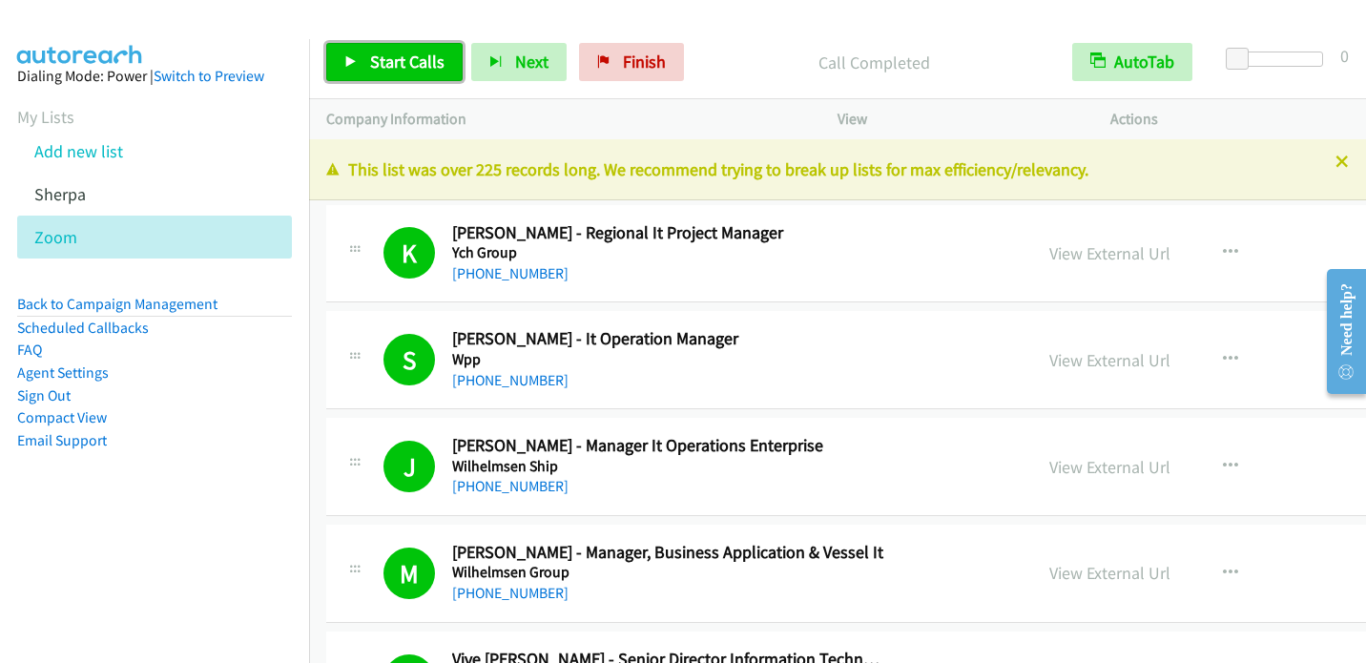
click at [359, 56] on link "Start Calls" at bounding box center [394, 62] width 136 height 38
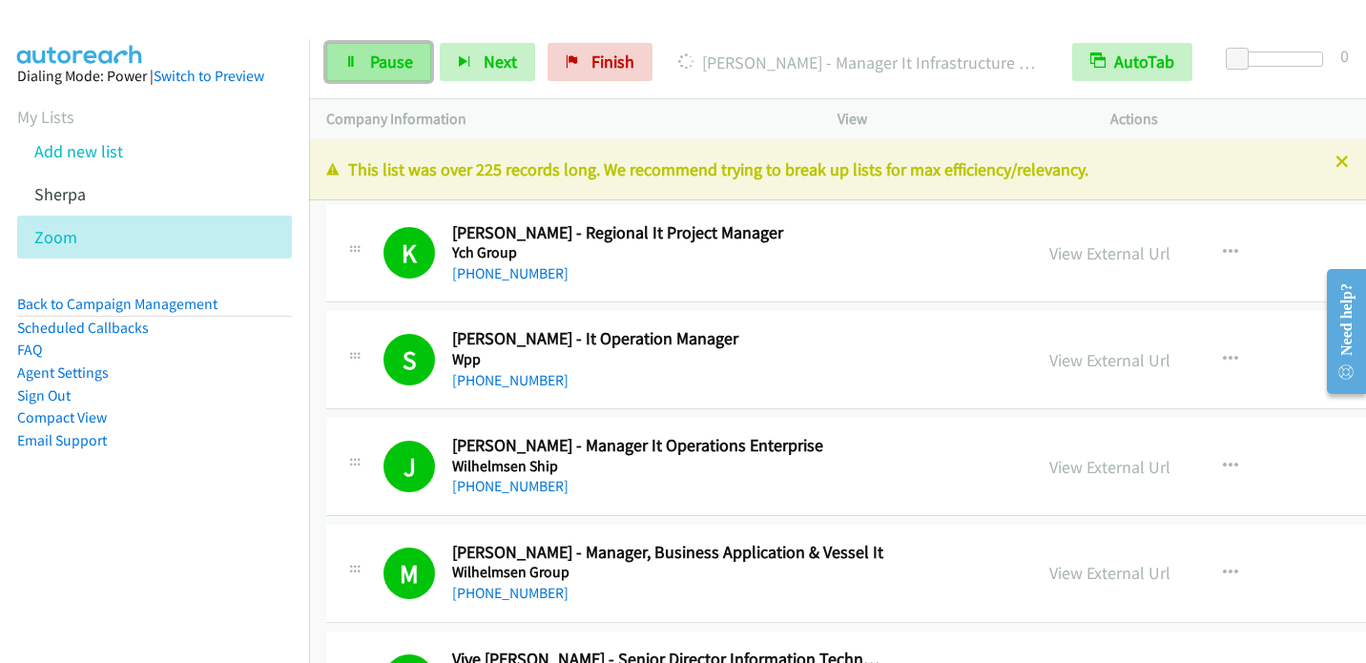
click at [372, 64] on span "Pause" at bounding box center [391, 62] width 43 height 22
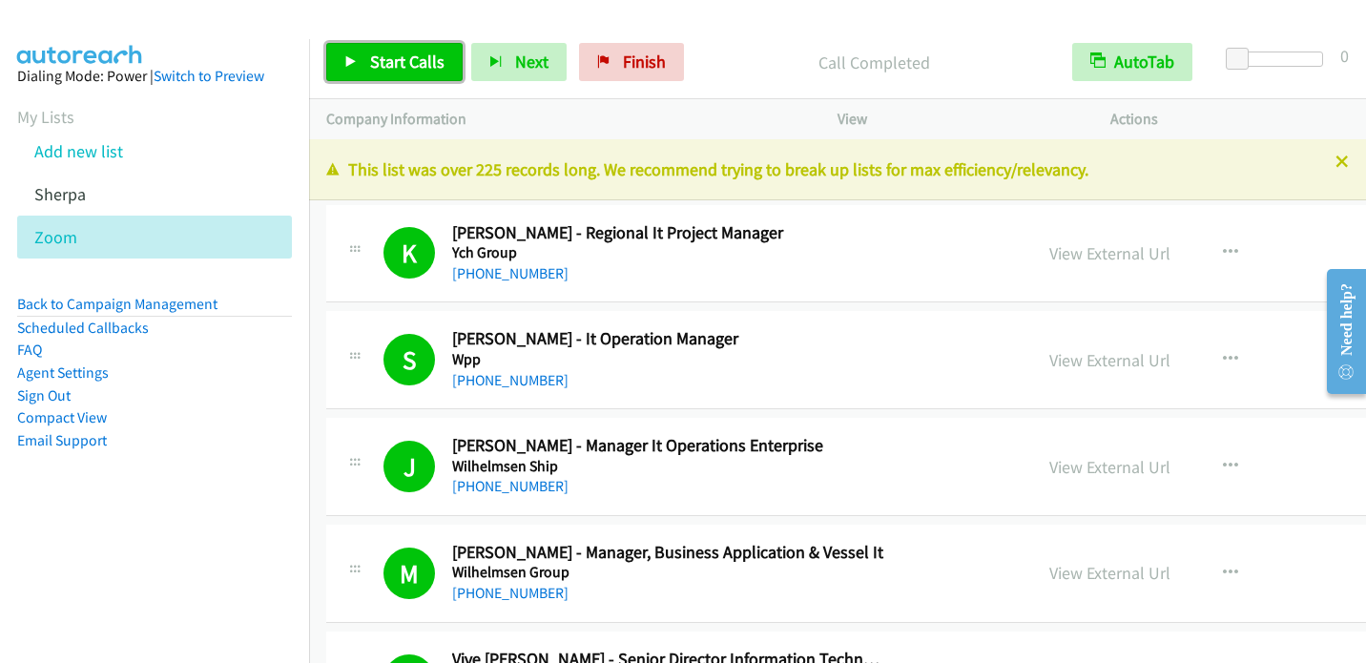
click at [373, 67] on span "Start Calls" at bounding box center [407, 62] width 74 height 22
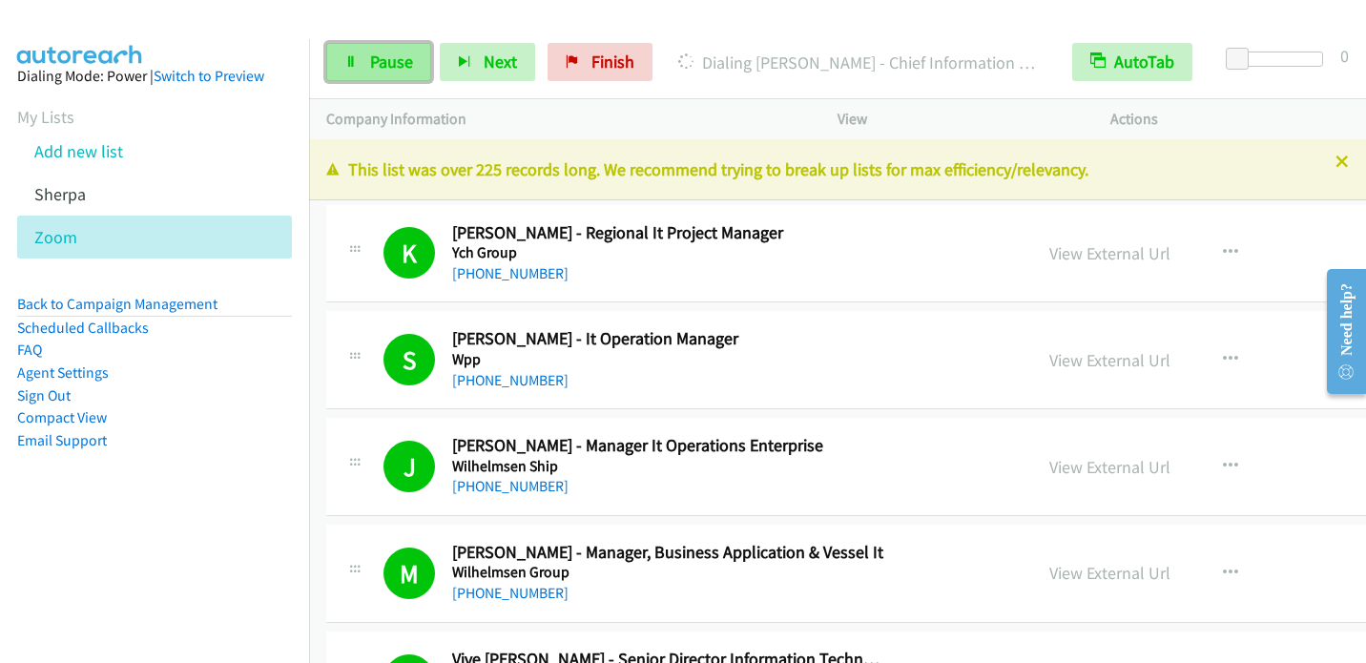
drag, startPoint x: 377, startPoint y: 60, endPoint x: 397, endPoint y: 52, distance: 21.4
click at [377, 60] on span "Pause" at bounding box center [391, 62] width 43 height 22
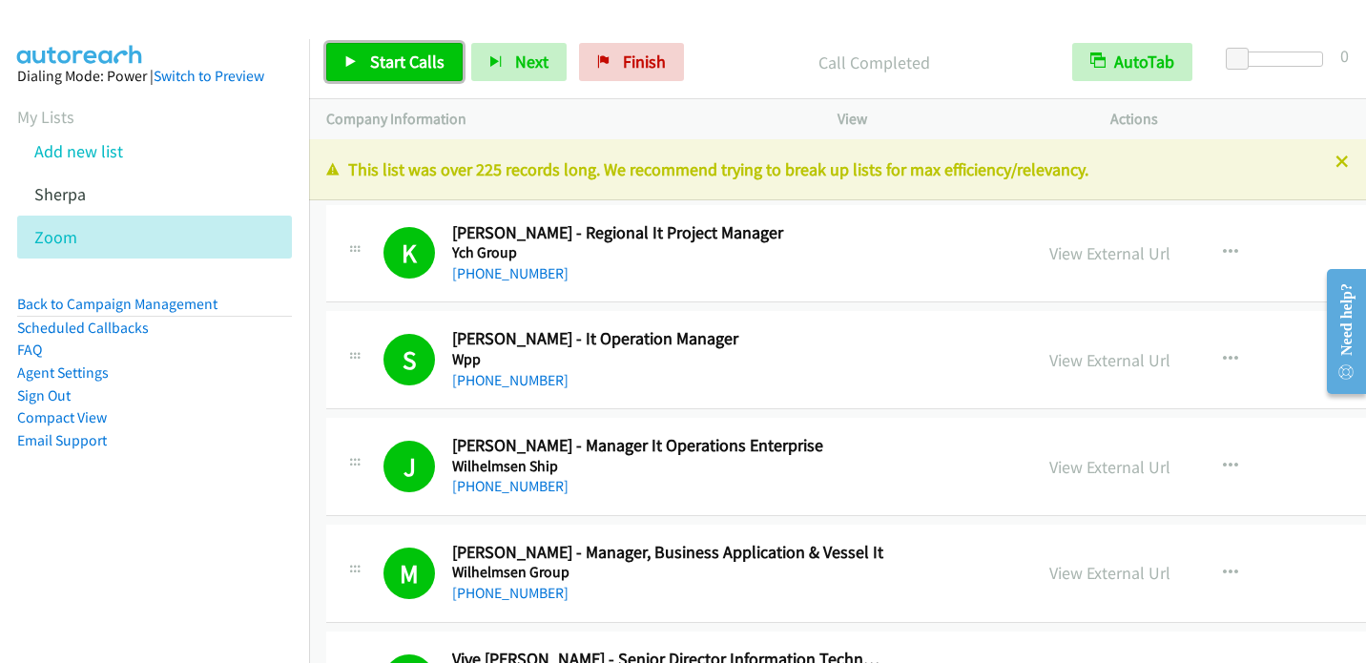
click at [377, 64] on span "Start Calls" at bounding box center [407, 62] width 74 height 22
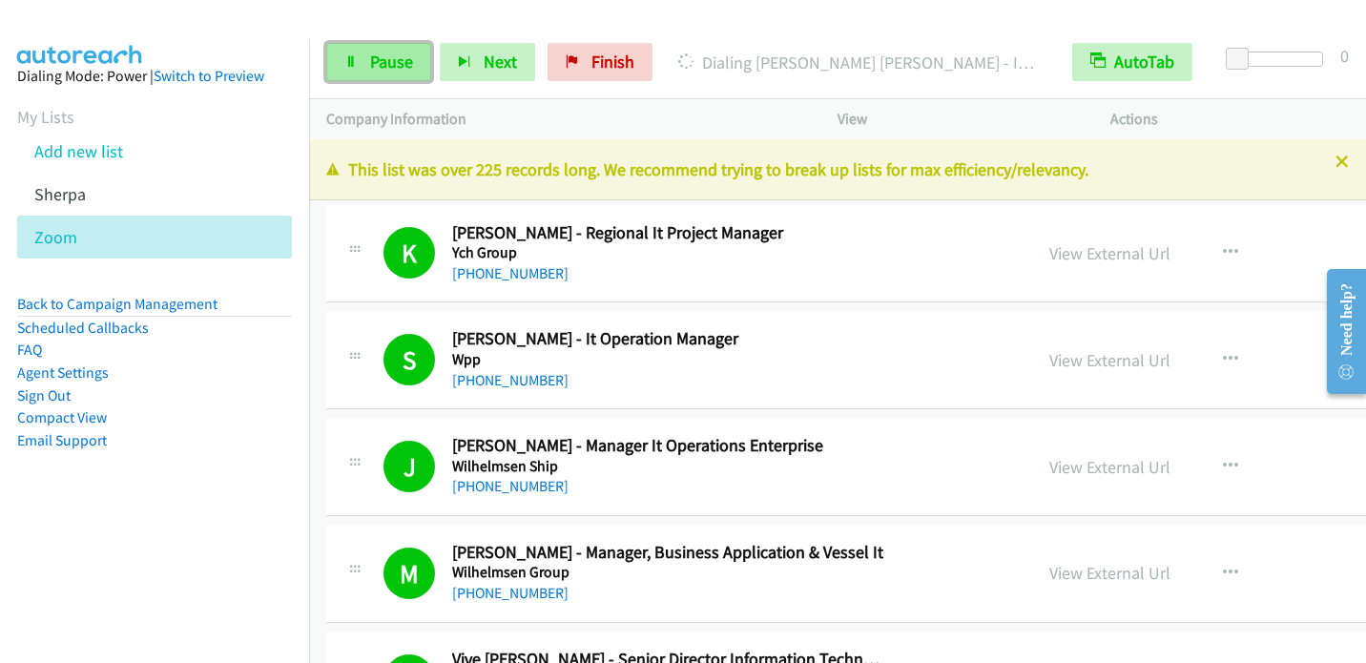
click at [360, 72] on link "Pause" at bounding box center [378, 62] width 105 height 38
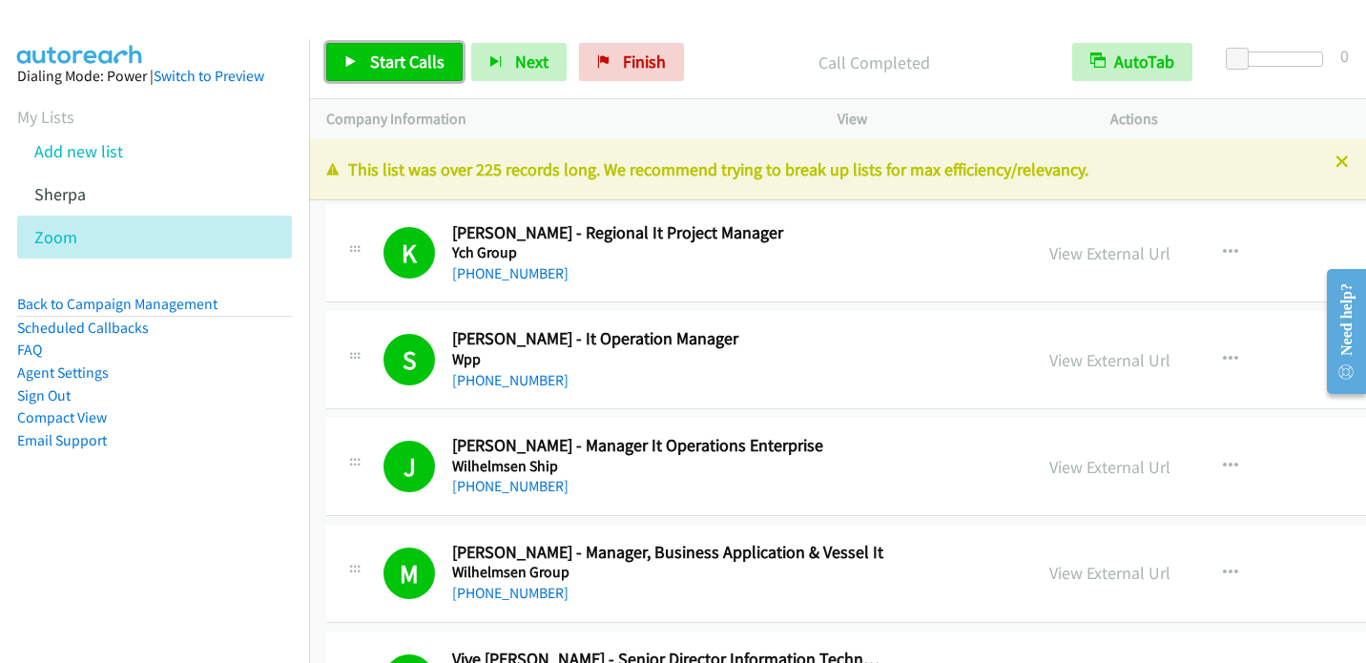
click at [374, 72] on link "Start Calls" at bounding box center [394, 62] width 136 height 38
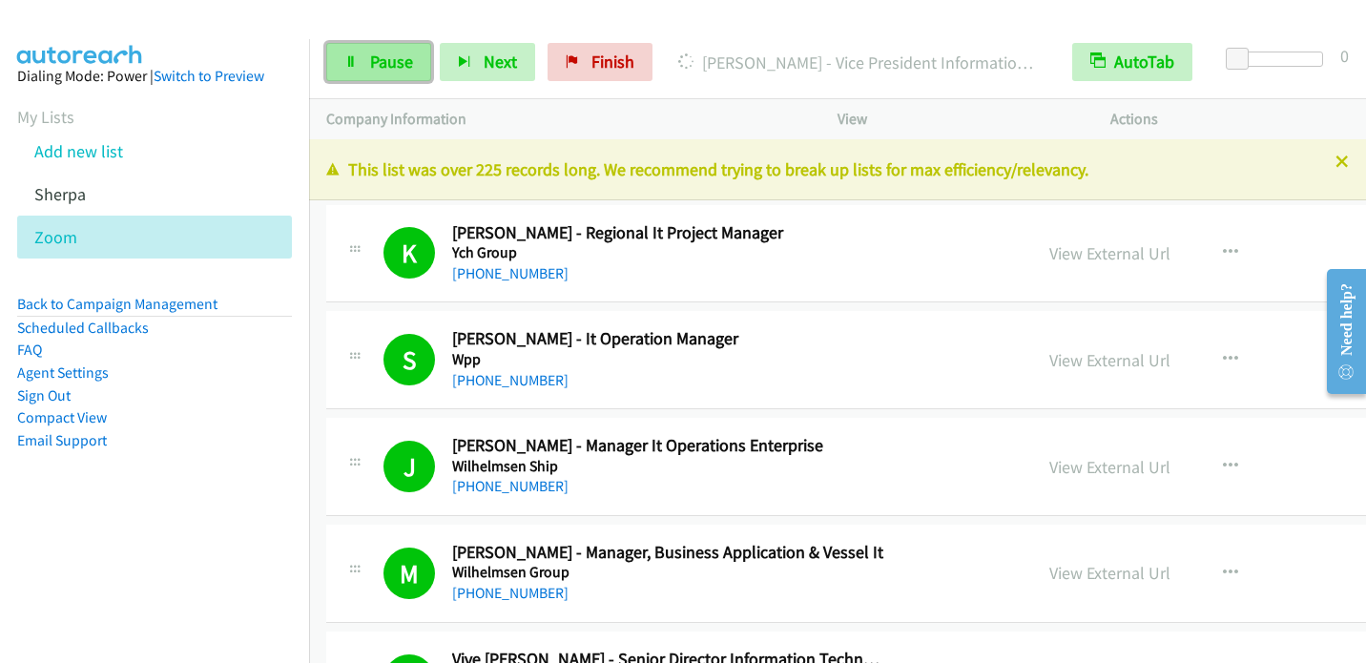
click at [386, 56] on span "Pause" at bounding box center [391, 62] width 43 height 22
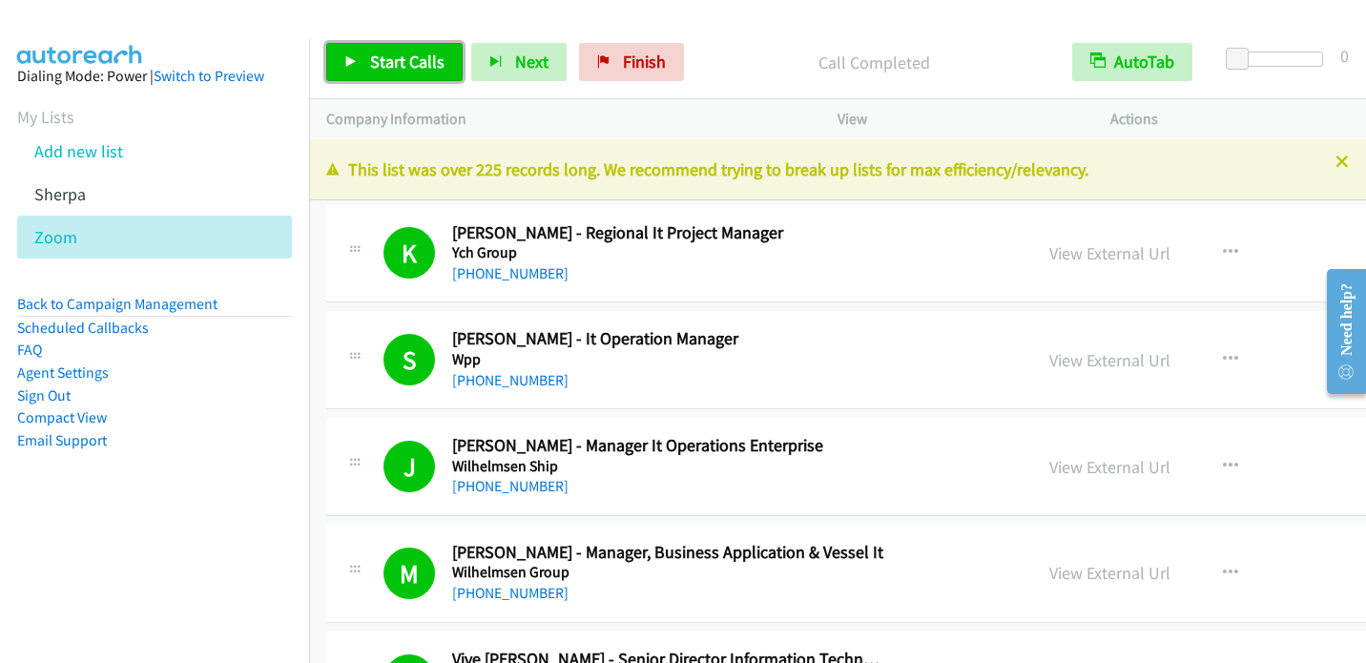
click at [364, 58] on link "Start Calls" at bounding box center [394, 62] width 136 height 38
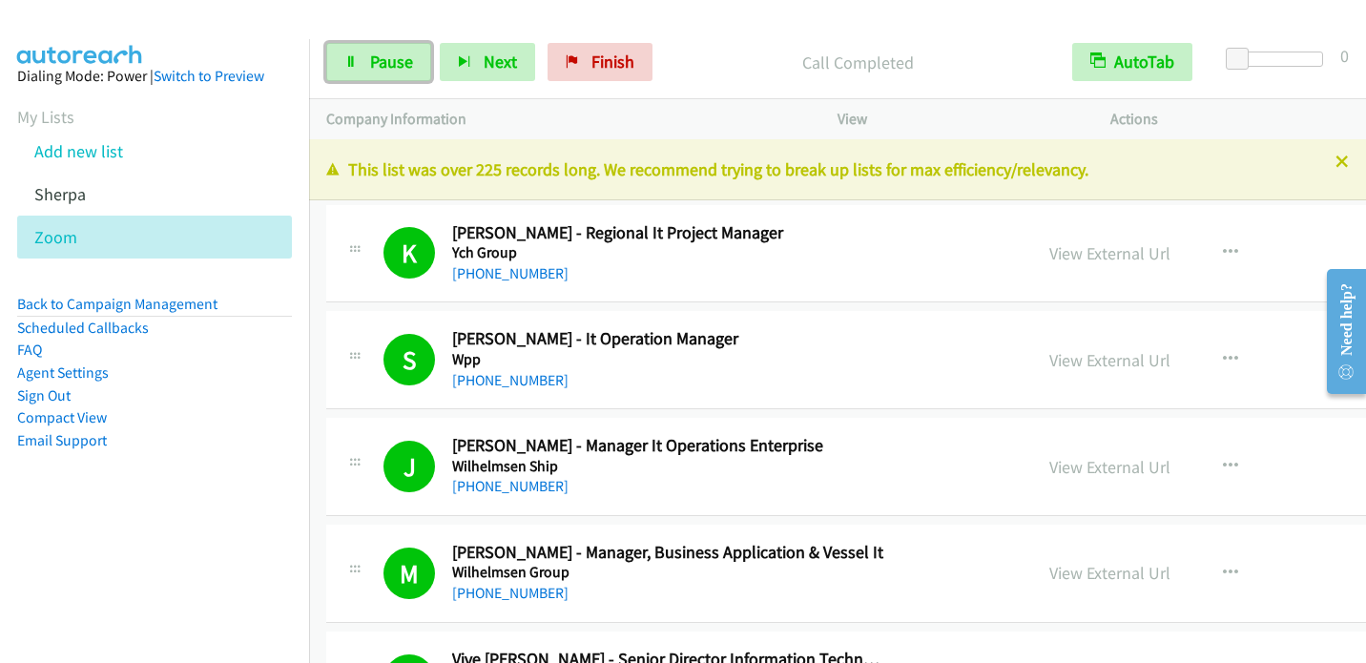
drag, startPoint x: 361, startPoint y: 55, endPoint x: 421, endPoint y: 7, distance: 76.6
click at [362, 55] on link "Pause" at bounding box center [378, 62] width 105 height 38
